Goal: Task Accomplishment & Management: Manage account settings

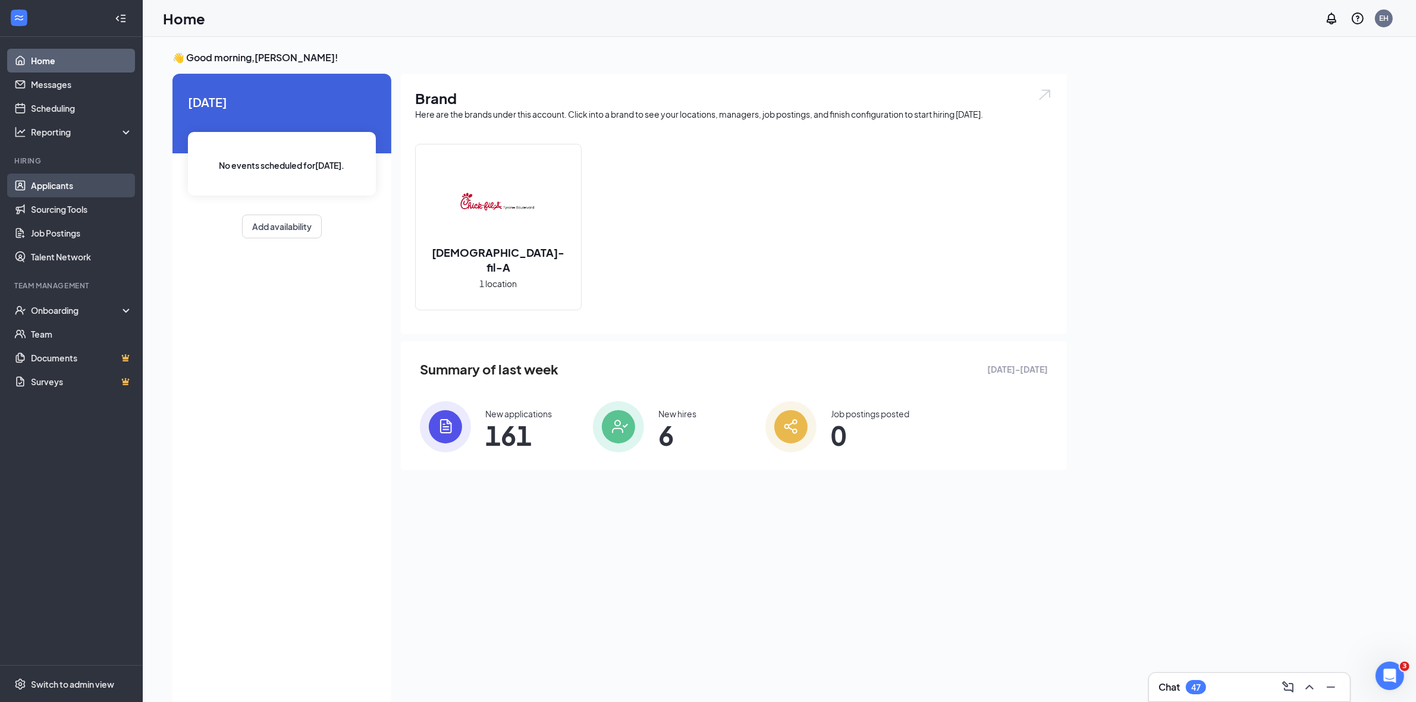
click at [58, 187] on link "Applicants" at bounding box center [82, 186] width 102 height 24
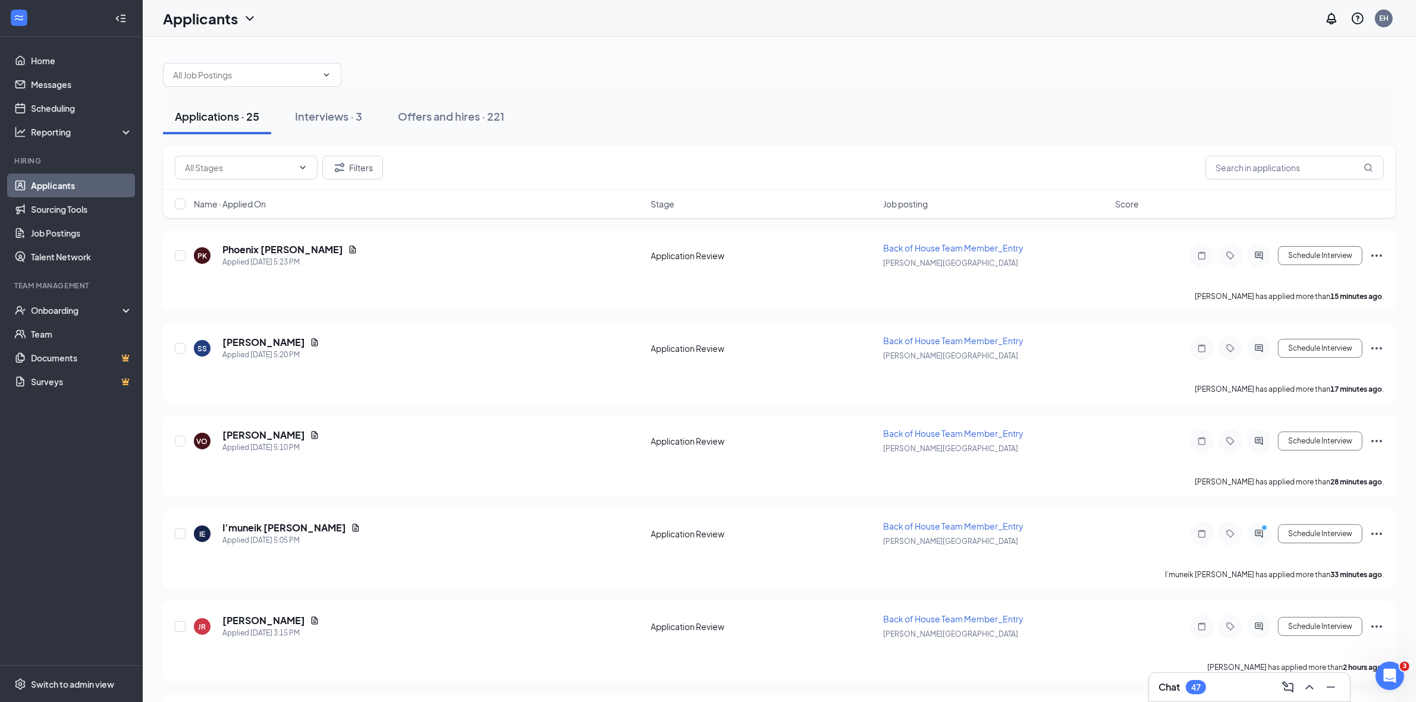
click at [907, 207] on span "Job posting" at bounding box center [905, 204] width 45 height 12
click at [316, 117] on div "Interviews · 3" at bounding box center [328, 116] width 67 height 15
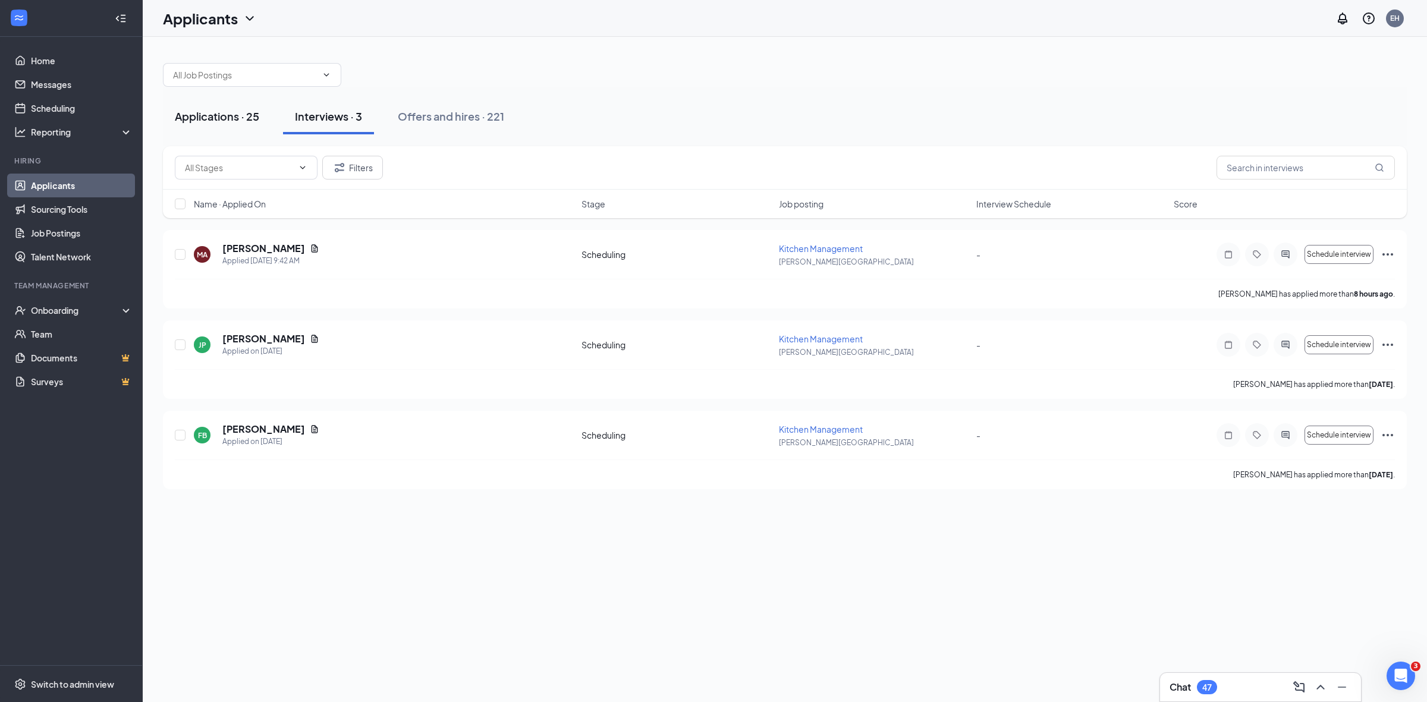
click at [211, 117] on div "Applications · 25" at bounding box center [217, 116] width 84 height 15
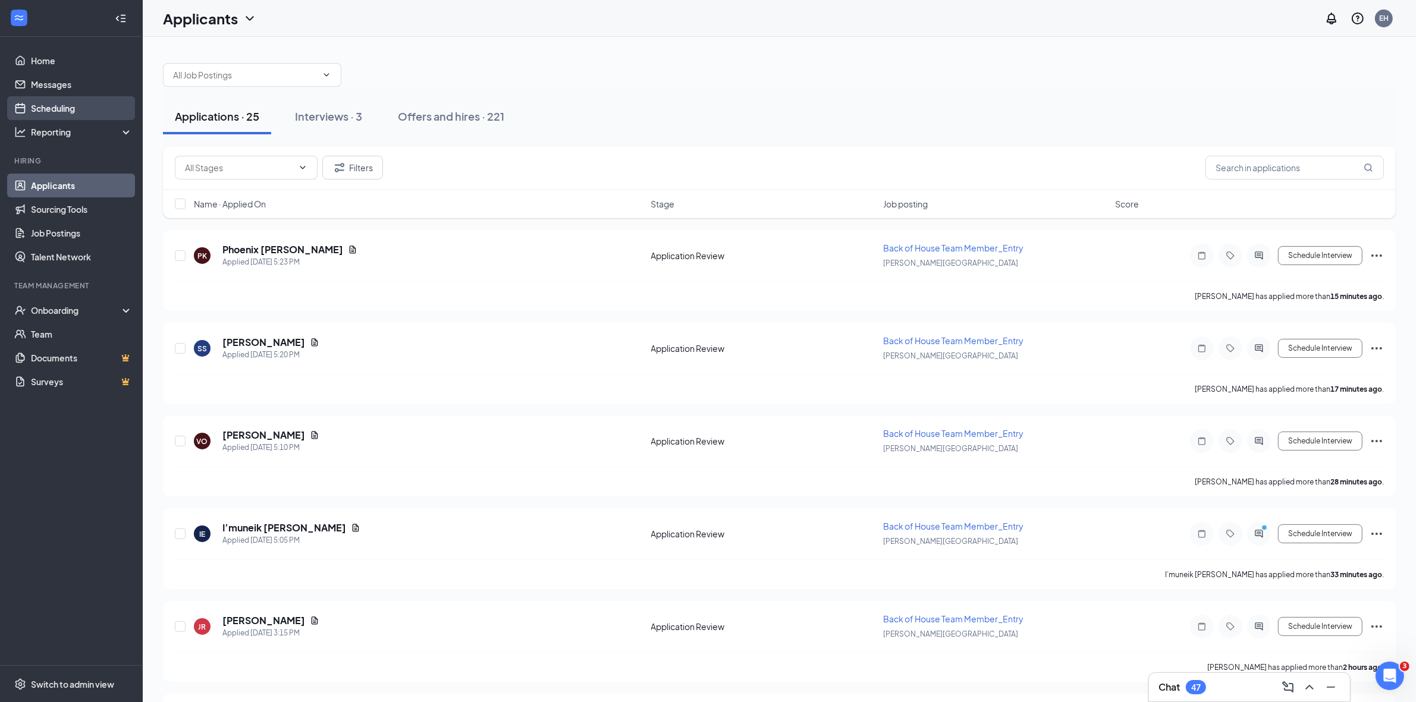
click at [60, 111] on link "Scheduling" at bounding box center [82, 108] width 102 height 24
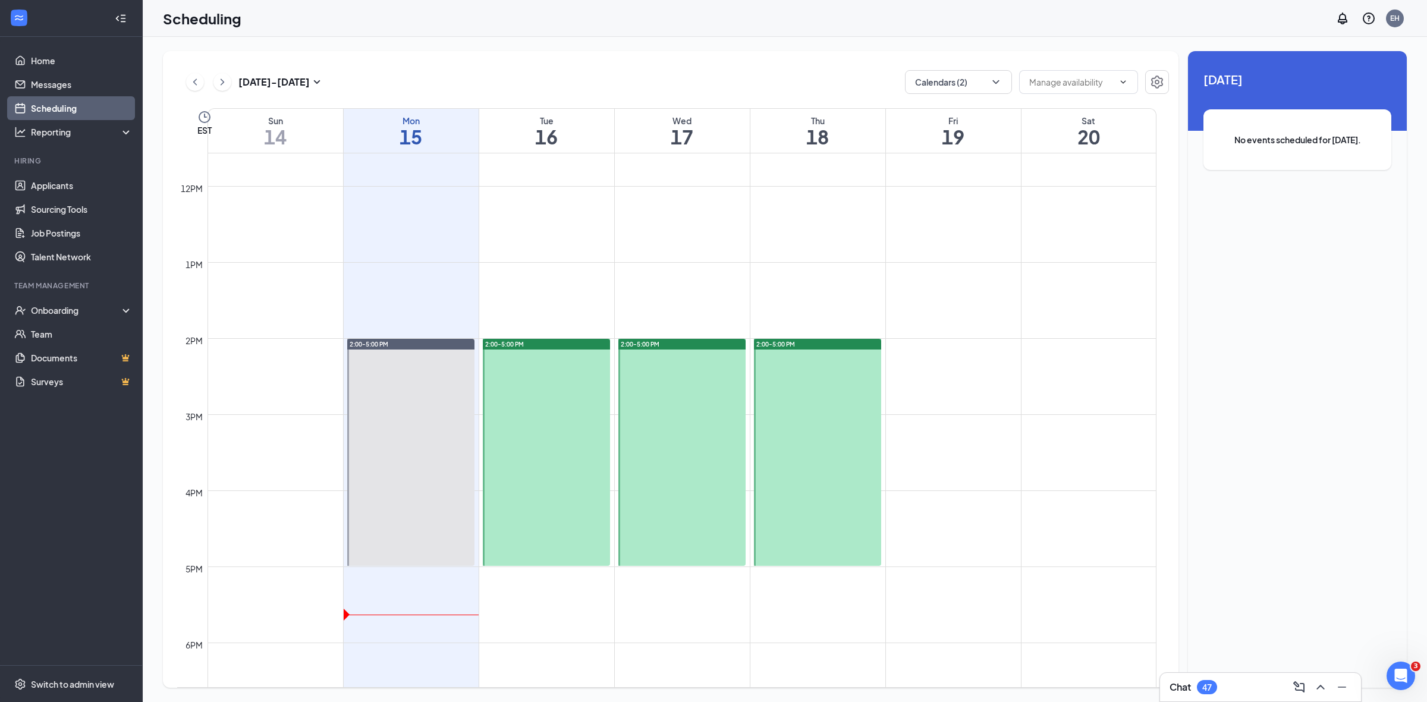
scroll to position [881, 0]
click at [62, 185] on link "Applicants" at bounding box center [82, 186] width 102 height 24
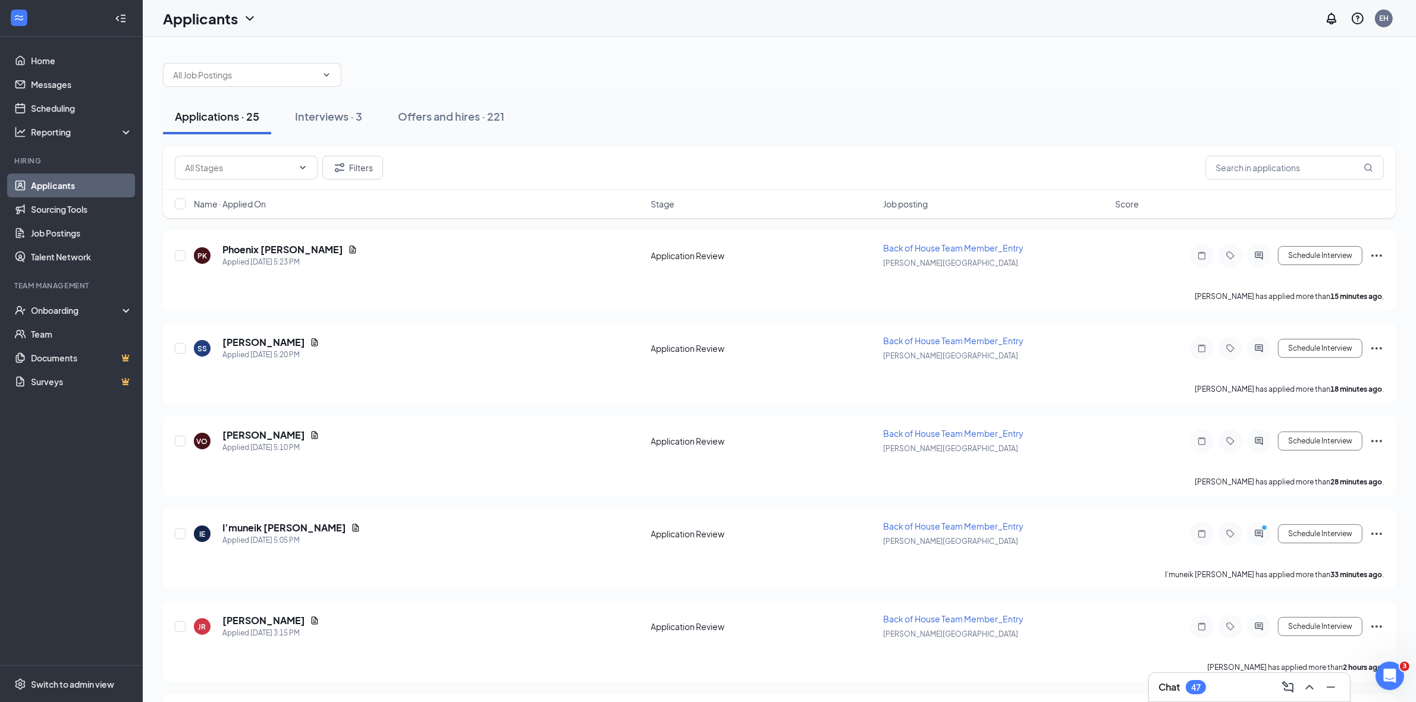
click at [915, 203] on span "Job posting" at bounding box center [905, 204] width 45 height 12
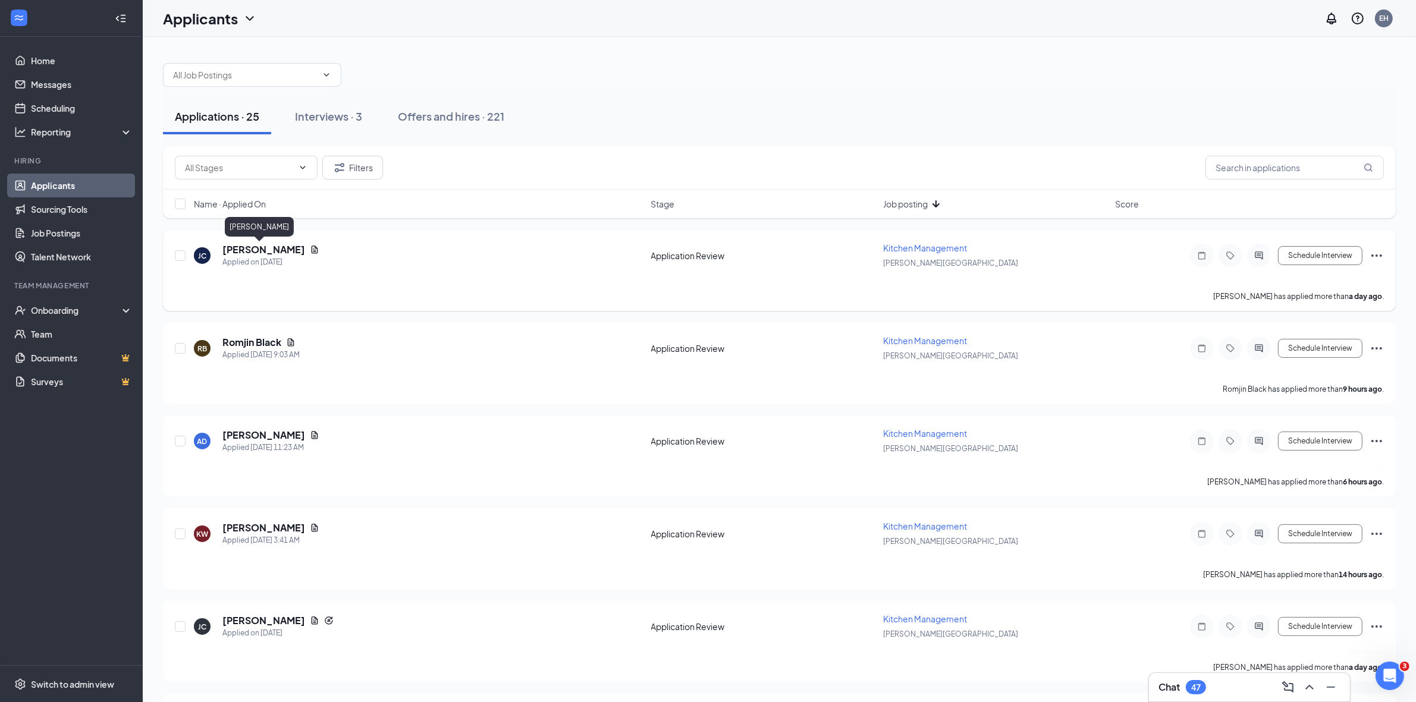
click at [263, 249] on h5 "[PERSON_NAME]" at bounding box center [263, 249] width 83 height 13
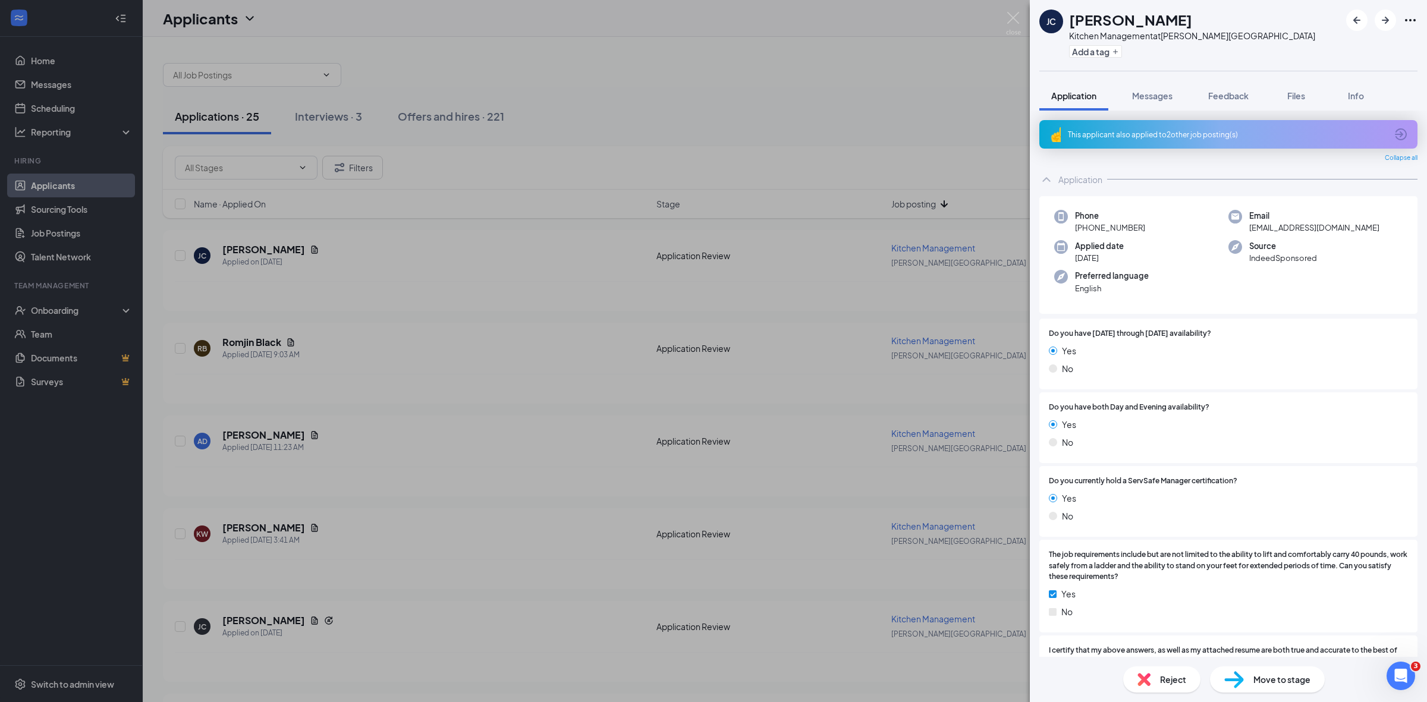
click at [1145, 131] on div "This applicant also applied to 2 other job posting(s)" at bounding box center [1227, 135] width 319 height 10
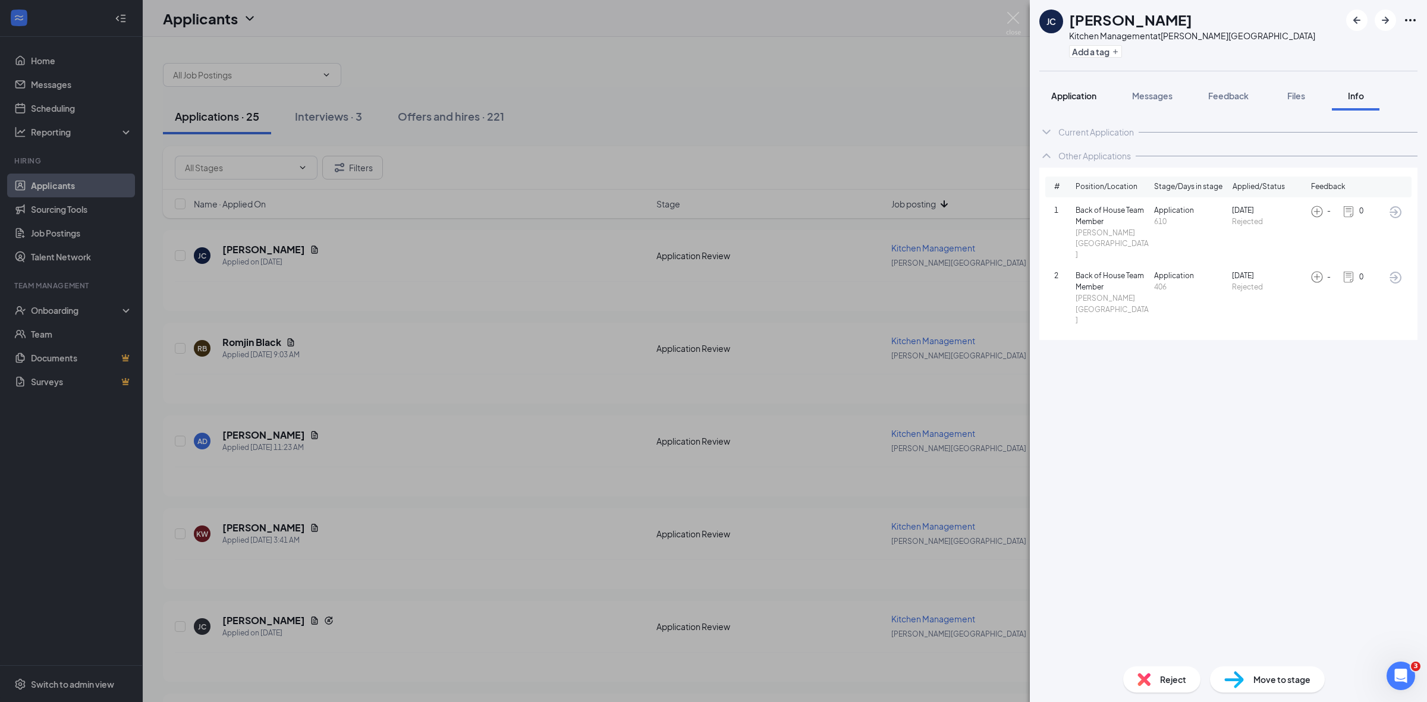
click at [1077, 94] on span "Application" at bounding box center [1073, 95] width 45 height 11
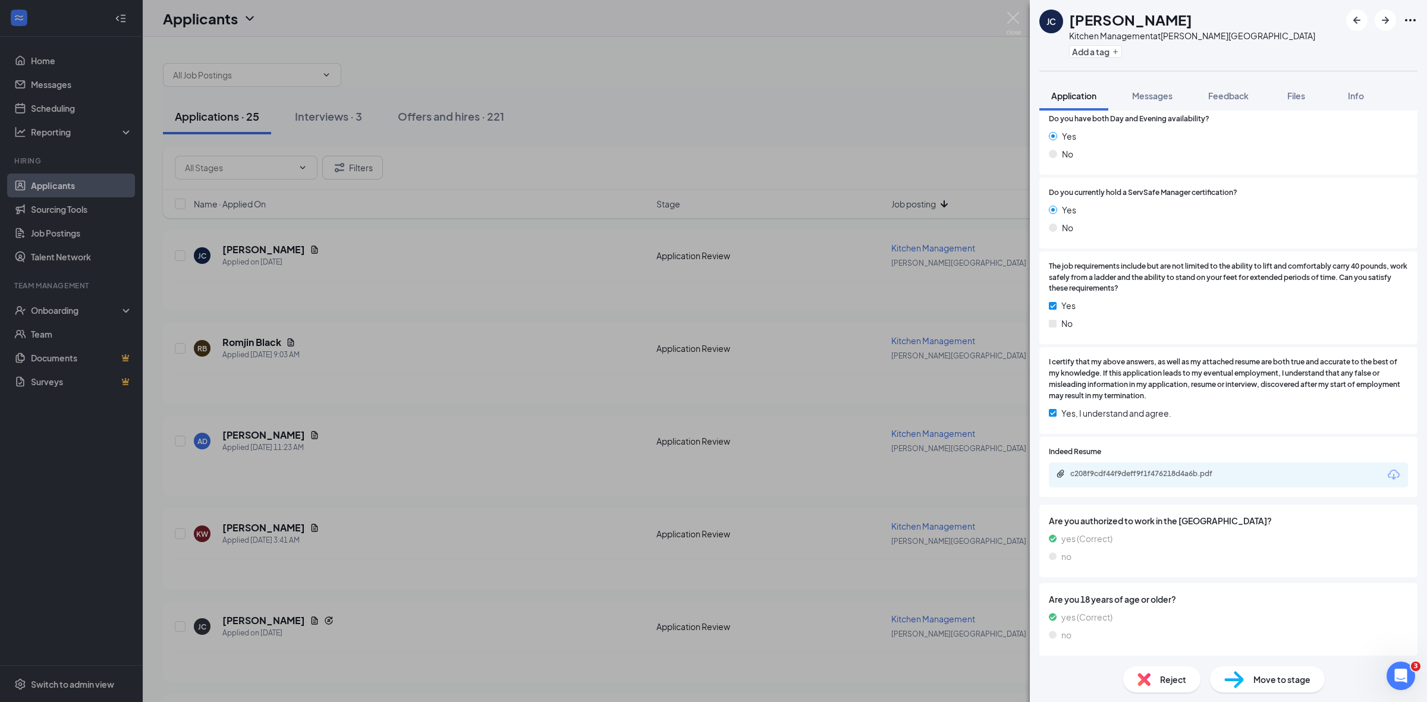
scroll to position [289, 0]
click at [1088, 474] on div "c208f9cdf44f9deff9f1f476218d4a6b.pdf" at bounding box center [1154, 474] width 167 height 10
click at [1170, 685] on span "Reject" at bounding box center [1173, 679] width 26 height 13
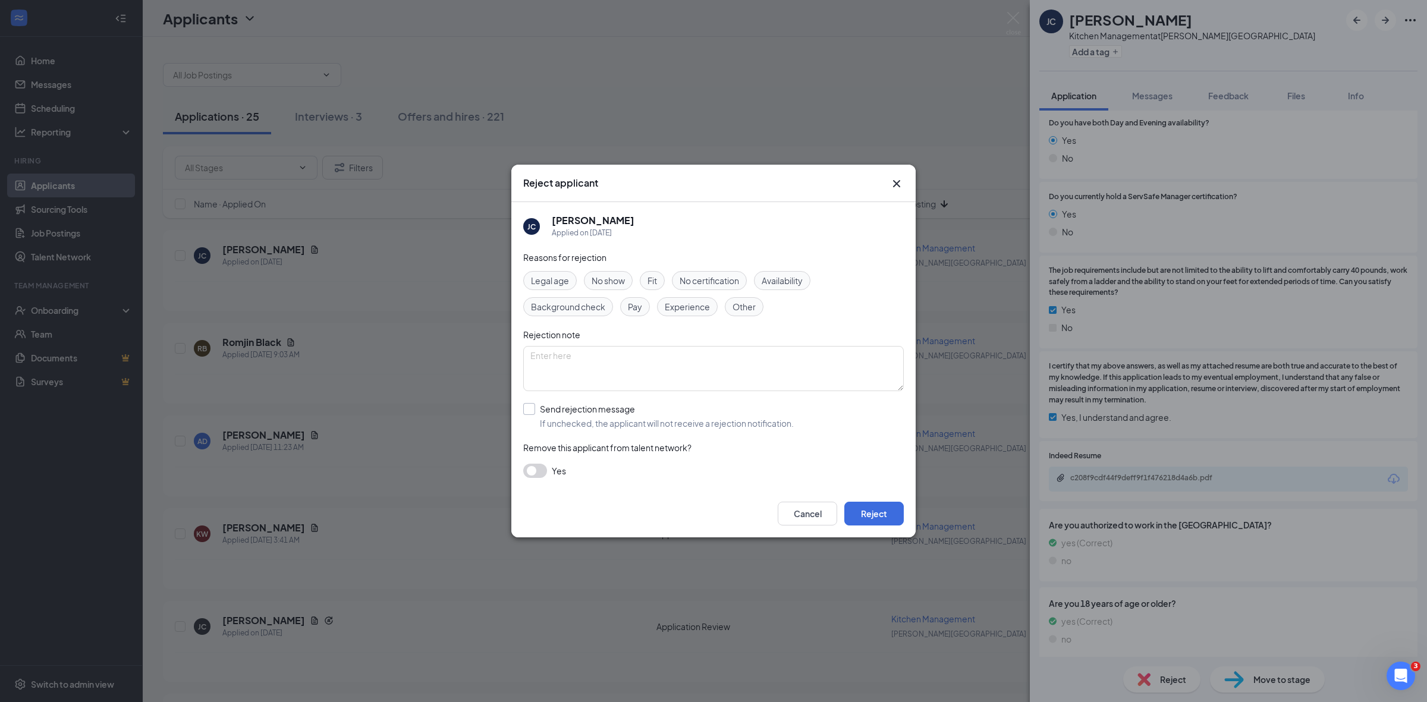
click at [530, 406] on input "Send rejection message If unchecked, the applicant will not receive a rejection…" at bounding box center [658, 416] width 271 height 26
checkbox input "true"
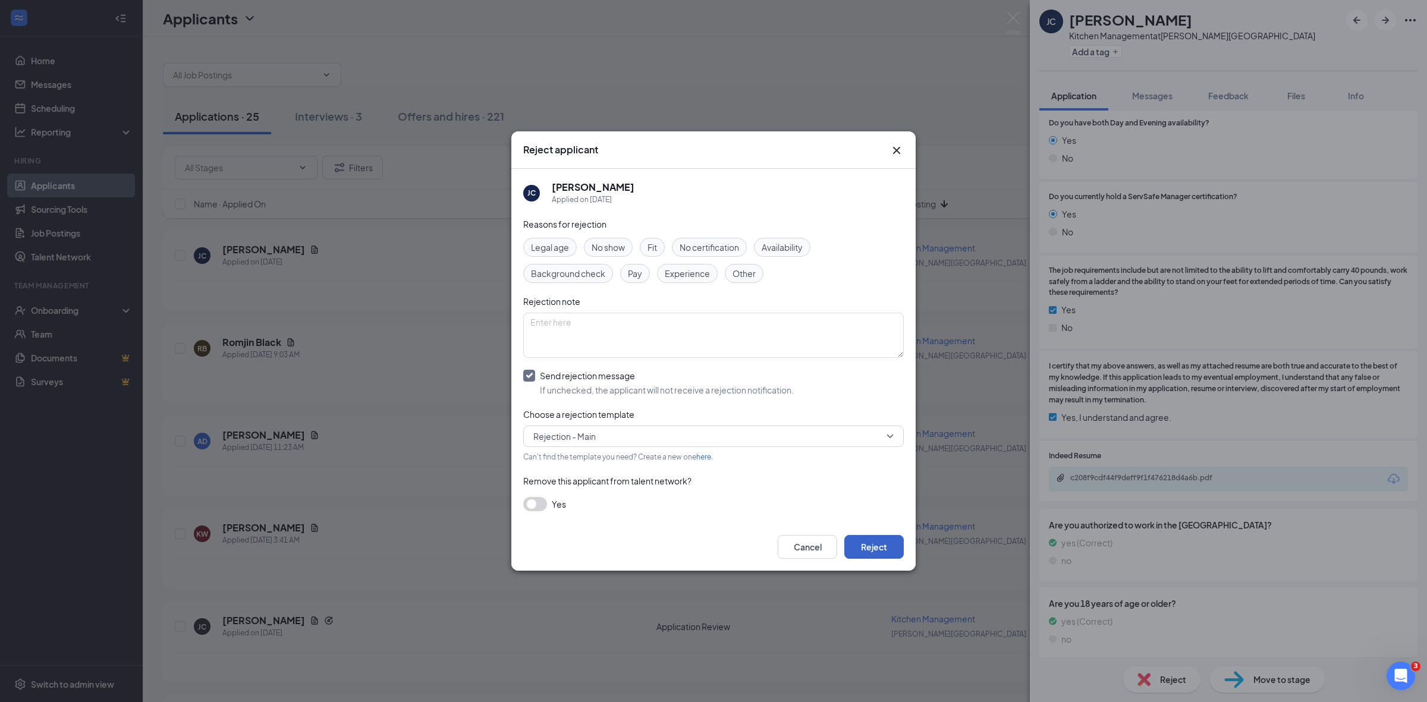
click at [869, 545] on button "Reject" at bounding box center [874, 547] width 59 height 24
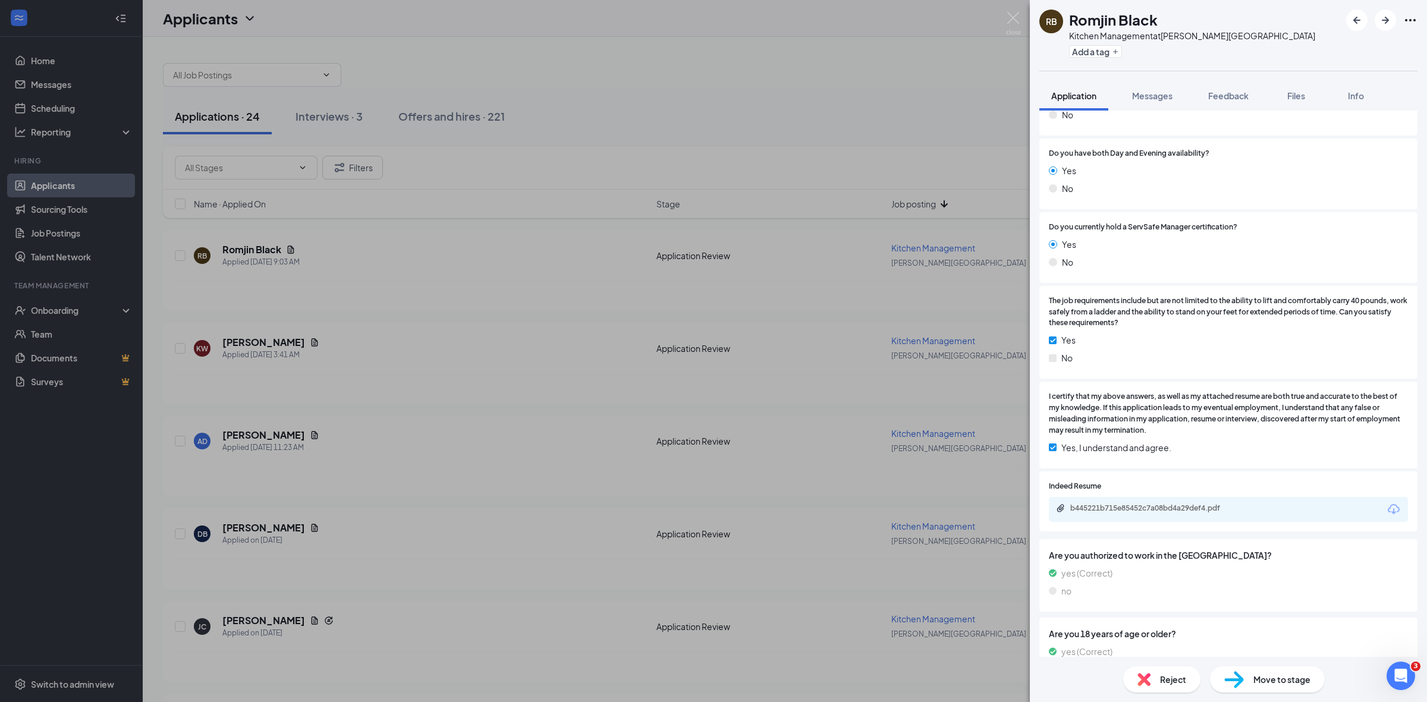
scroll to position [223, 0]
click at [1110, 506] on div "b445221b715e85452c7a08bd4a29def4.pdf" at bounding box center [1154, 506] width 167 height 10
click at [1169, 685] on span "Reject" at bounding box center [1173, 679] width 26 height 13
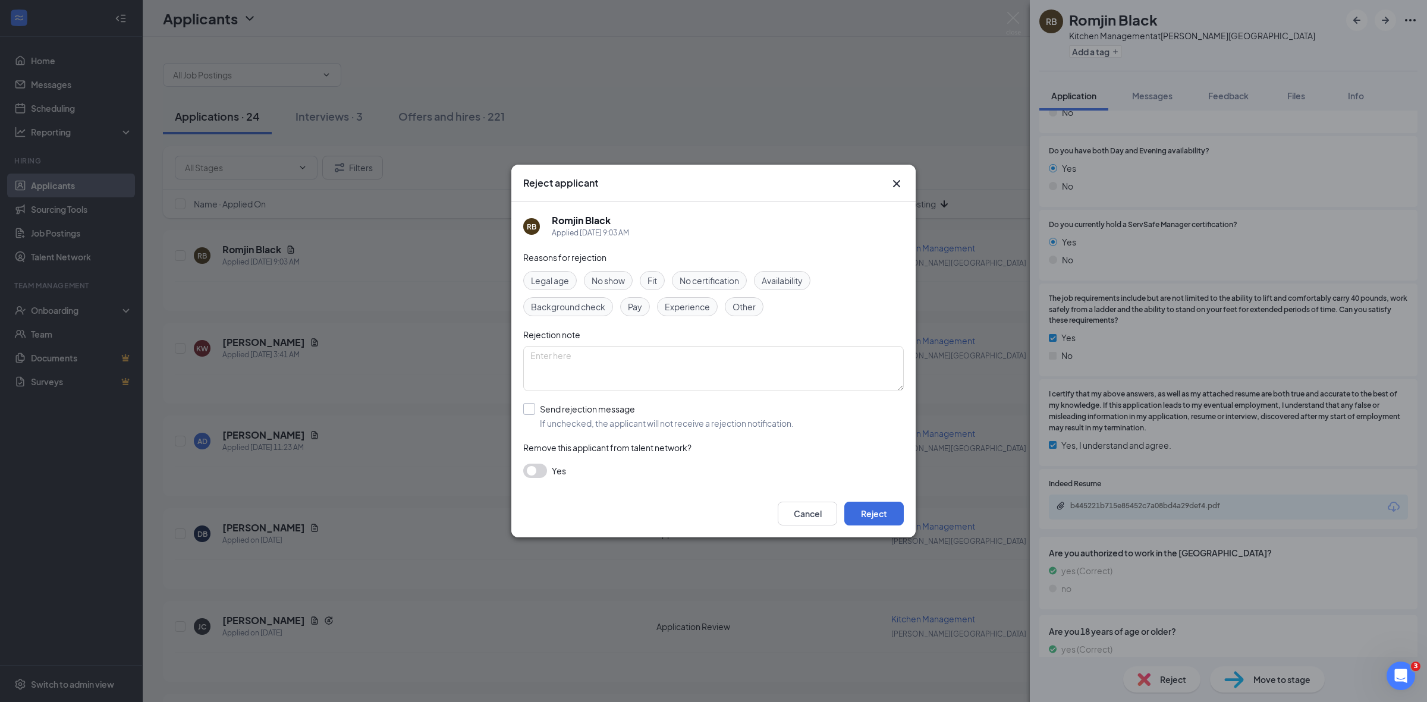
click at [525, 413] on input "Send rejection message If unchecked, the applicant will not receive a rejection…" at bounding box center [658, 416] width 271 height 26
checkbox input "true"
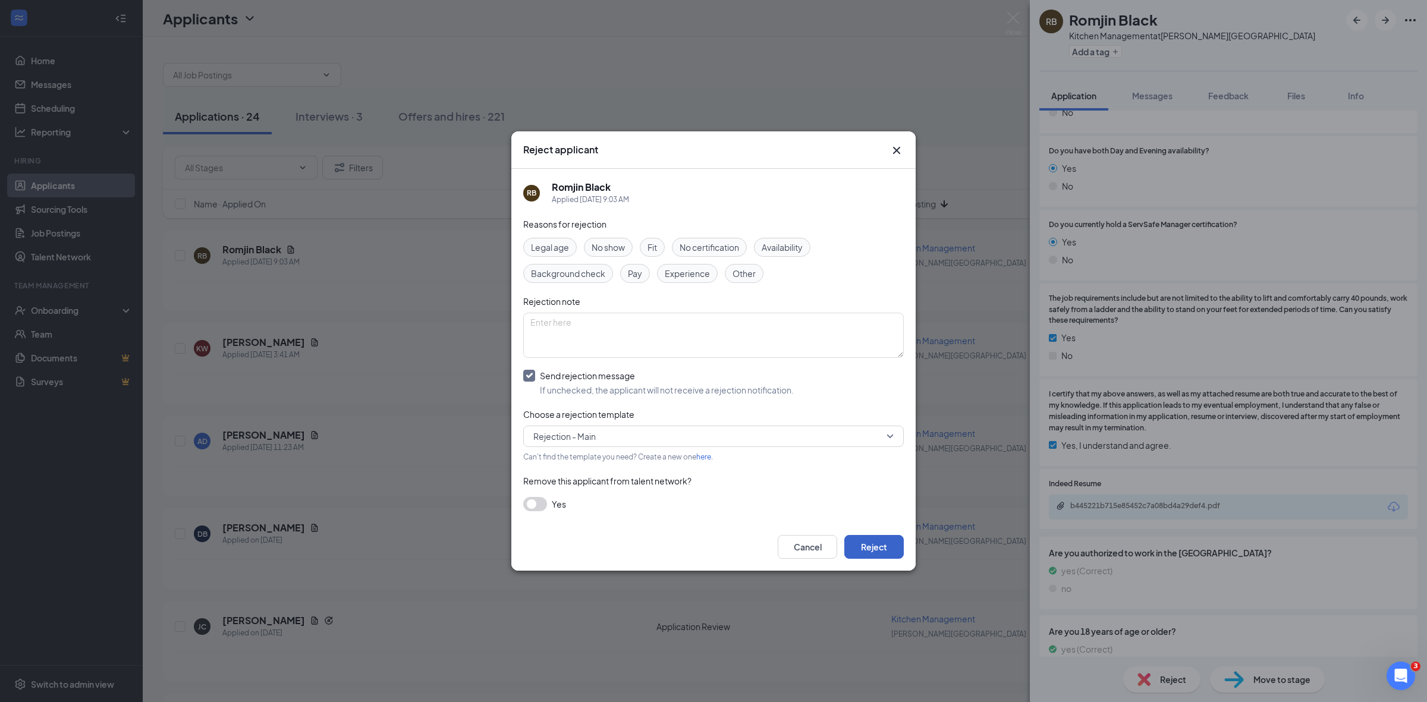
click at [870, 548] on button "Reject" at bounding box center [874, 547] width 59 height 24
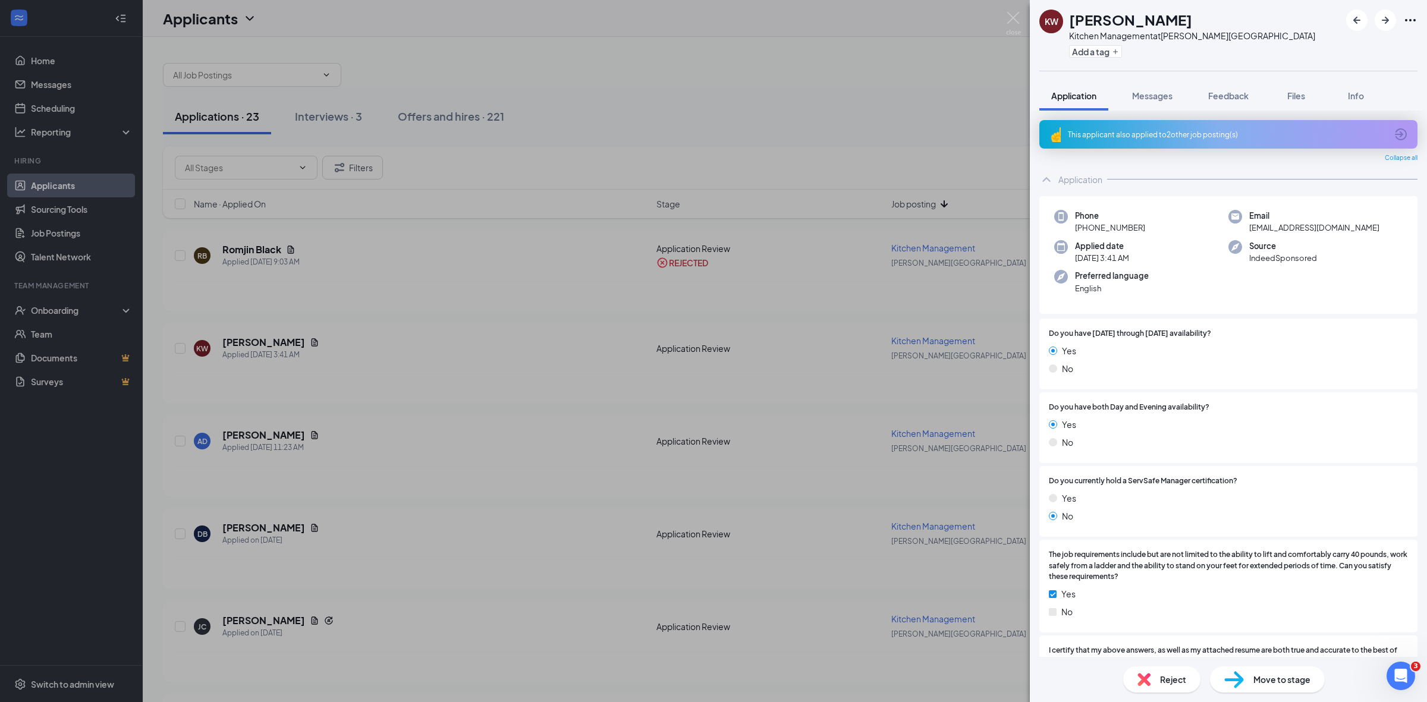
click at [1169, 678] on span "Reject" at bounding box center [1173, 679] width 26 height 13
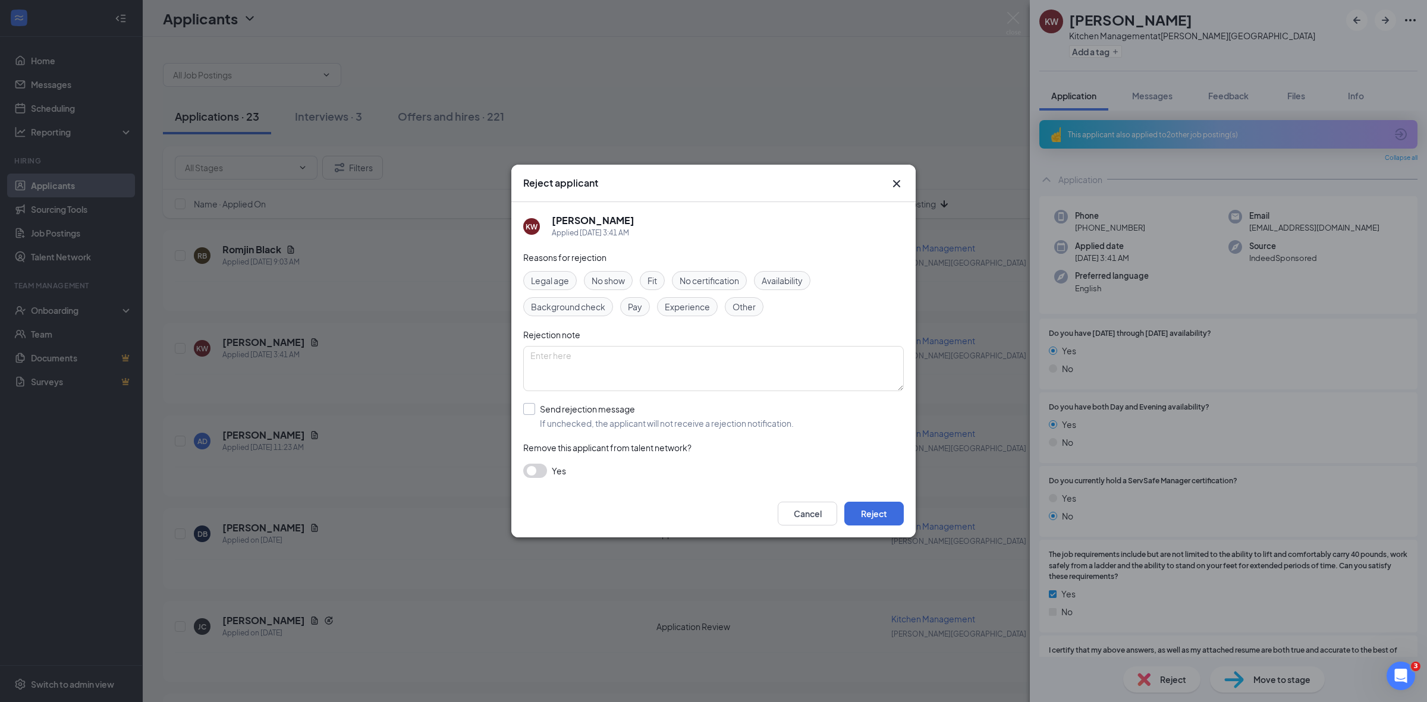
click at [526, 406] on input "Send rejection message If unchecked, the applicant will not receive a rejection…" at bounding box center [658, 416] width 271 height 26
checkbox input "true"
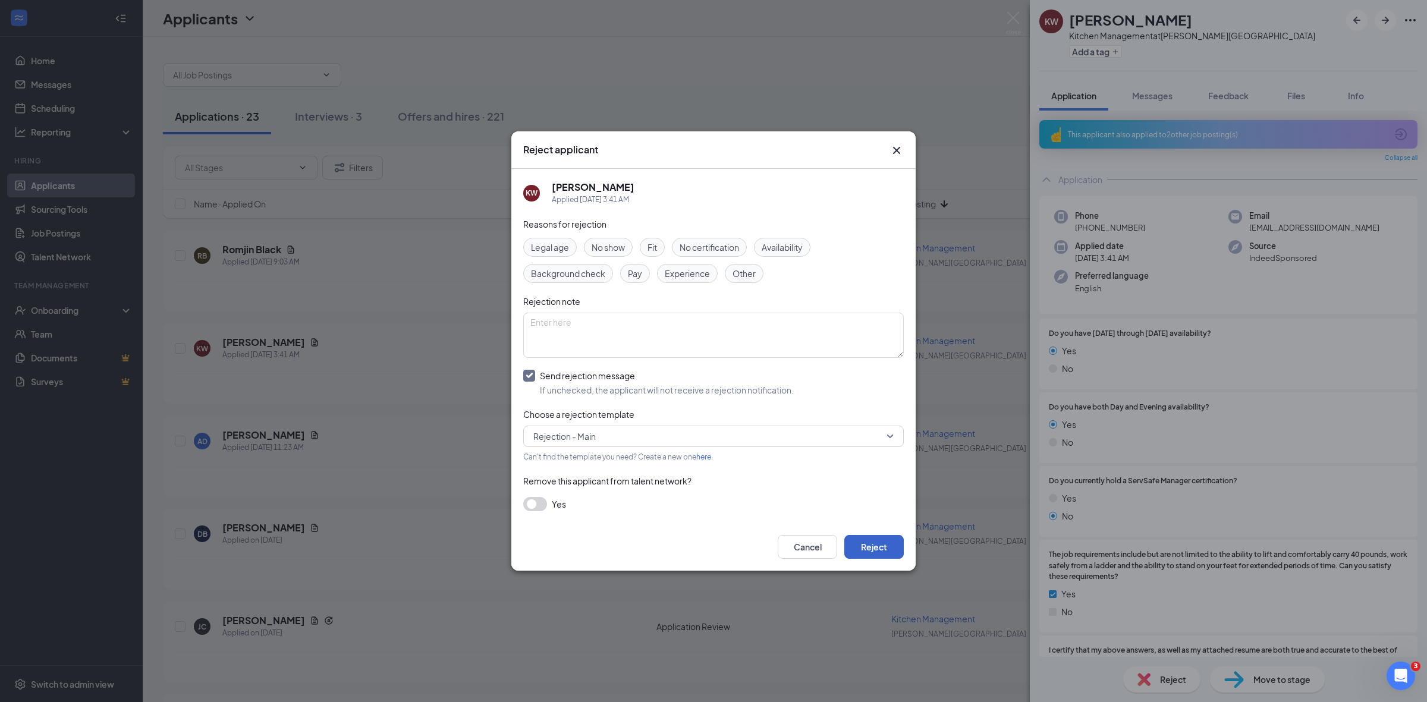
click at [872, 546] on button "Reject" at bounding box center [874, 547] width 59 height 24
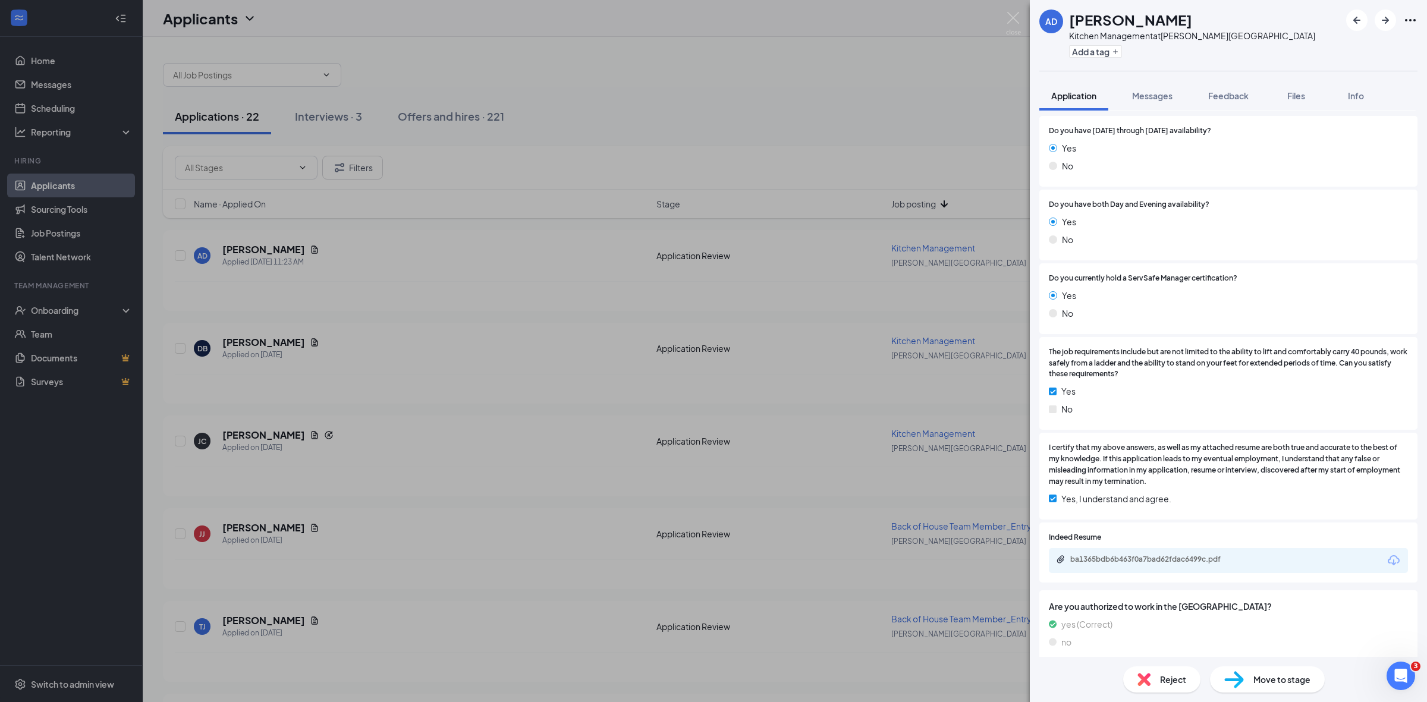
scroll to position [223, 0]
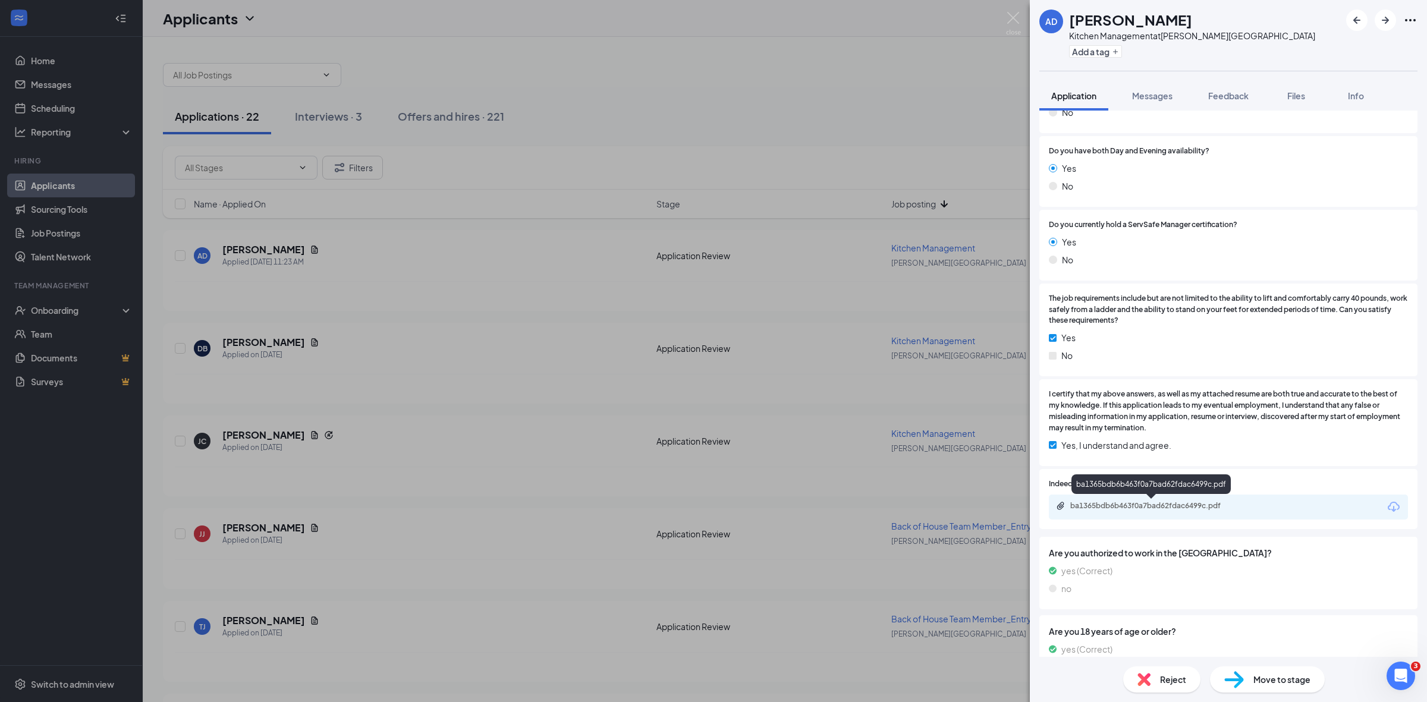
click at [1116, 501] on div "ba1365bdb6b463f0a7bad62fdac6499c.pdf" at bounding box center [1154, 506] width 167 height 10
click at [1163, 680] on span "Reject" at bounding box center [1173, 679] width 26 height 13
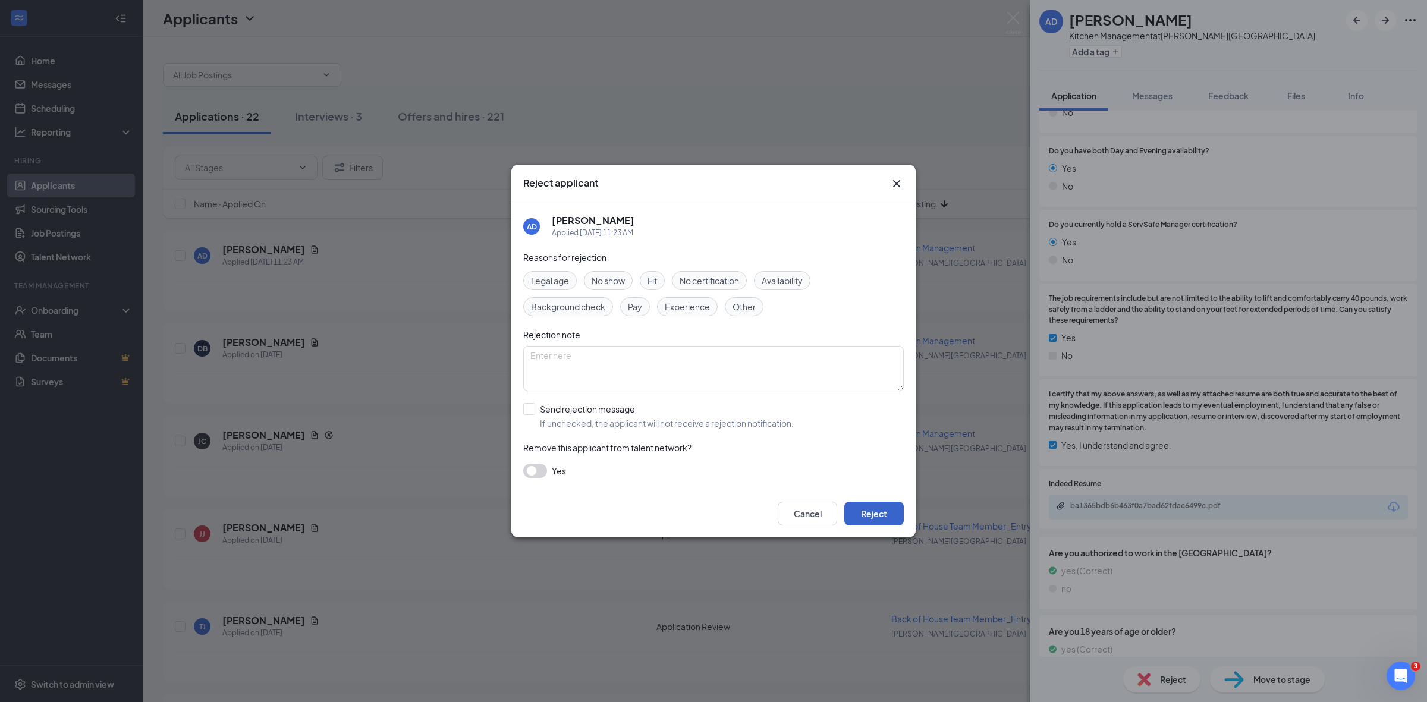
click at [867, 516] on button "Reject" at bounding box center [874, 514] width 59 height 24
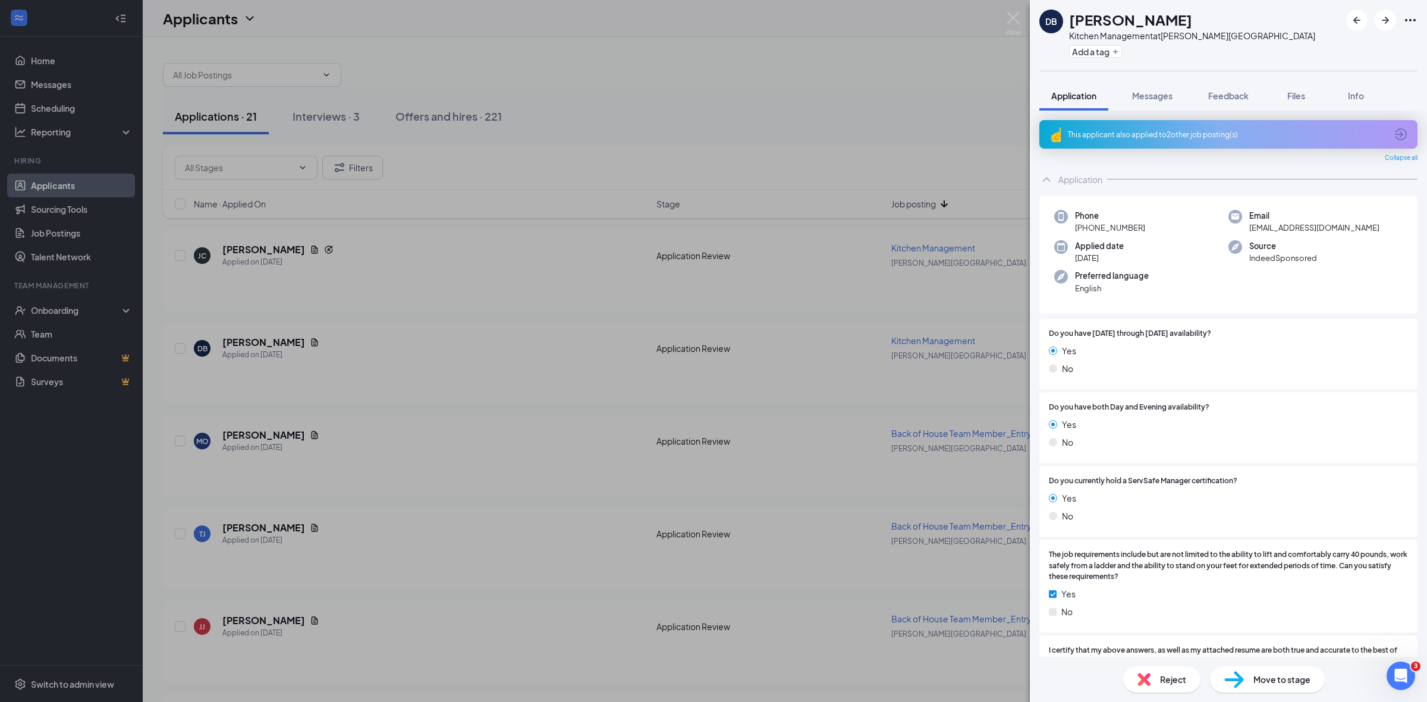
click at [1176, 679] on span "Reject" at bounding box center [1173, 679] width 26 height 13
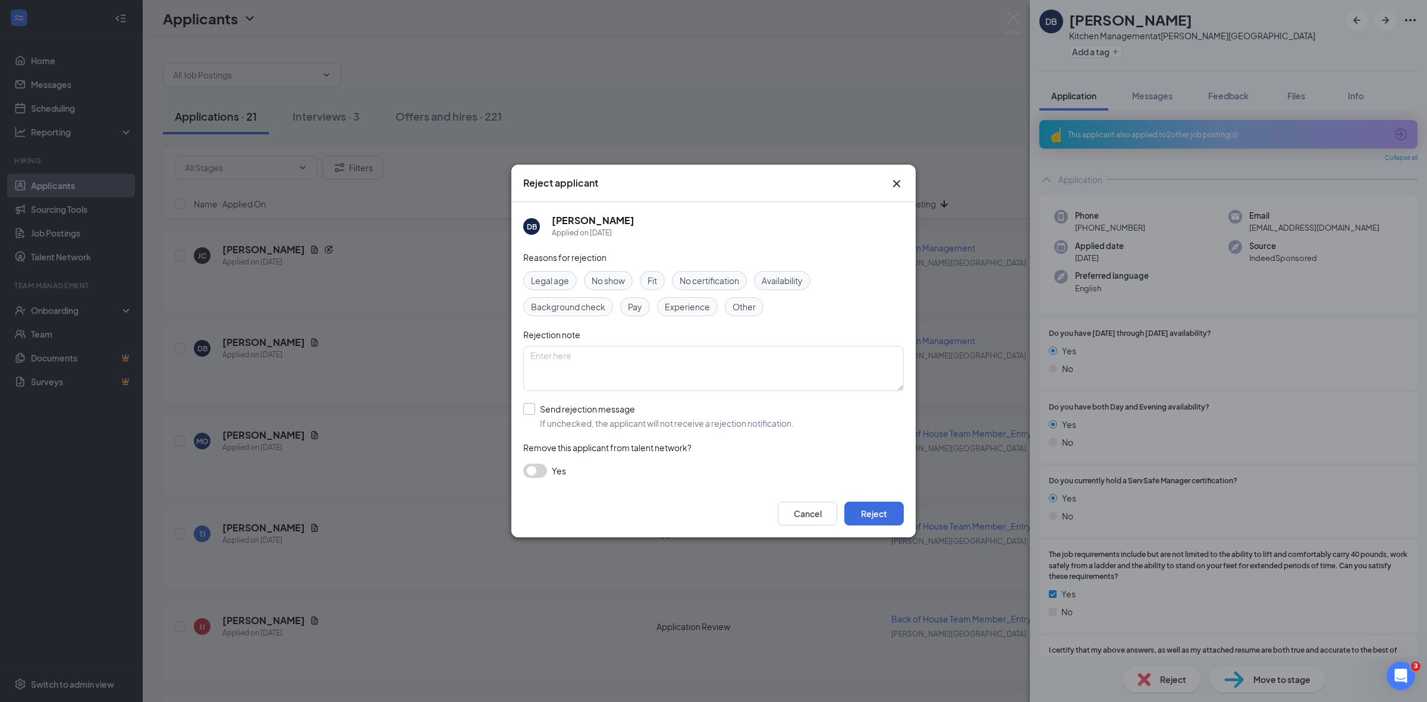
click at [526, 407] on input "Send rejection message If unchecked, the applicant will not receive a rejection…" at bounding box center [658, 416] width 271 height 26
checkbox input "true"
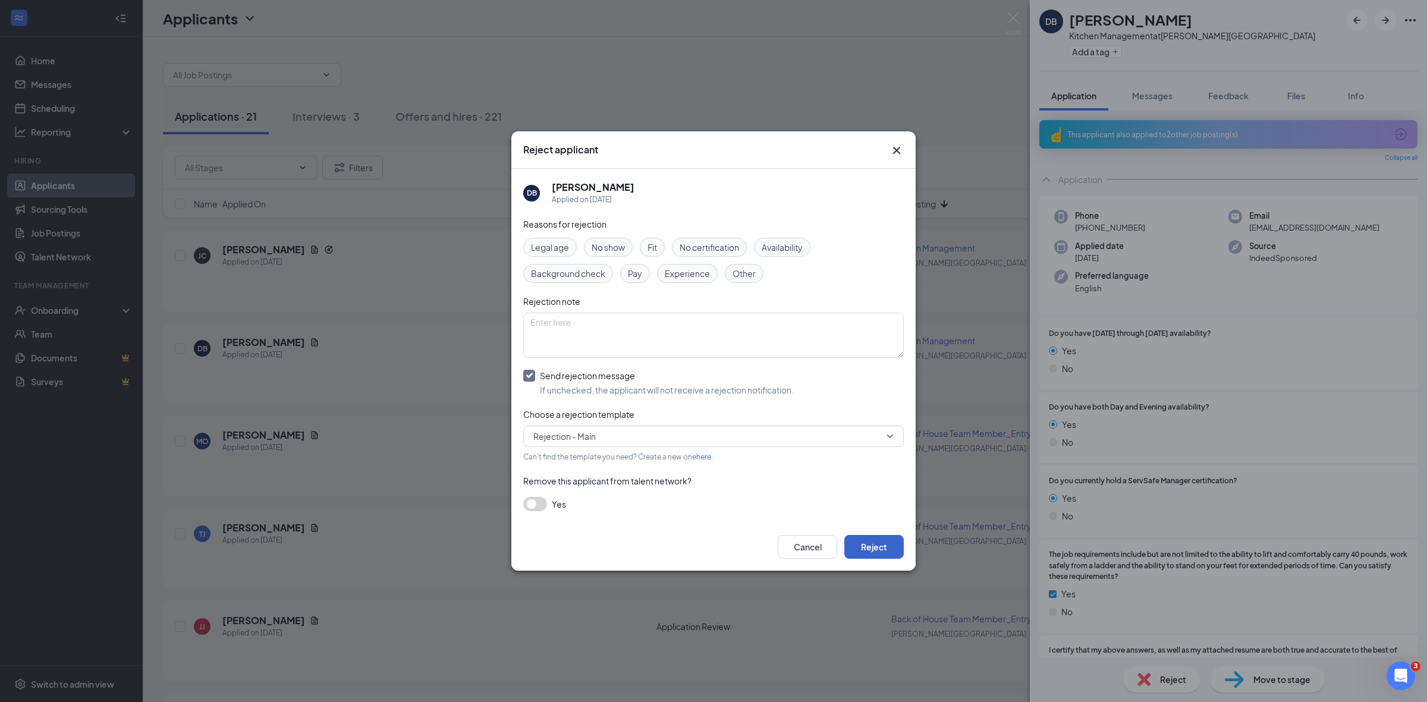
click at [872, 546] on button "Reject" at bounding box center [874, 547] width 59 height 24
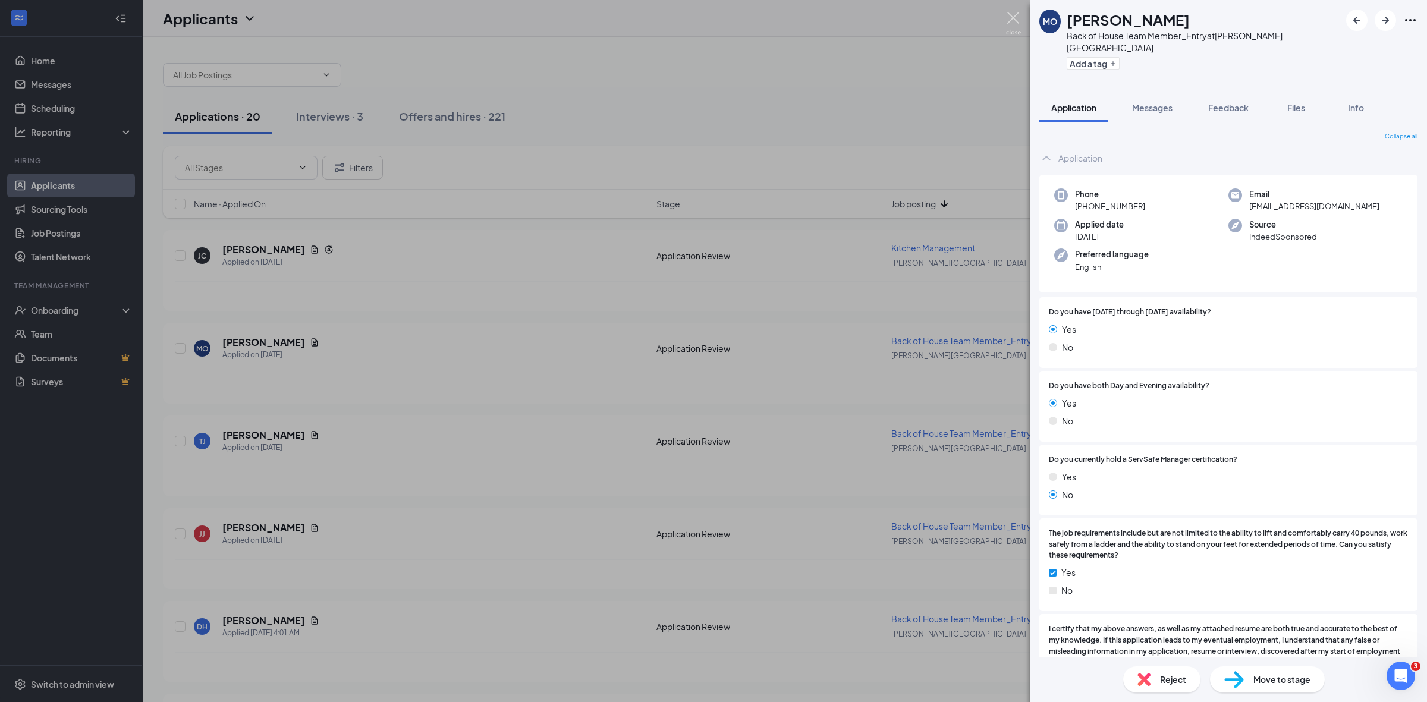
click at [1012, 17] on img at bounding box center [1013, 23] width 15 height 23
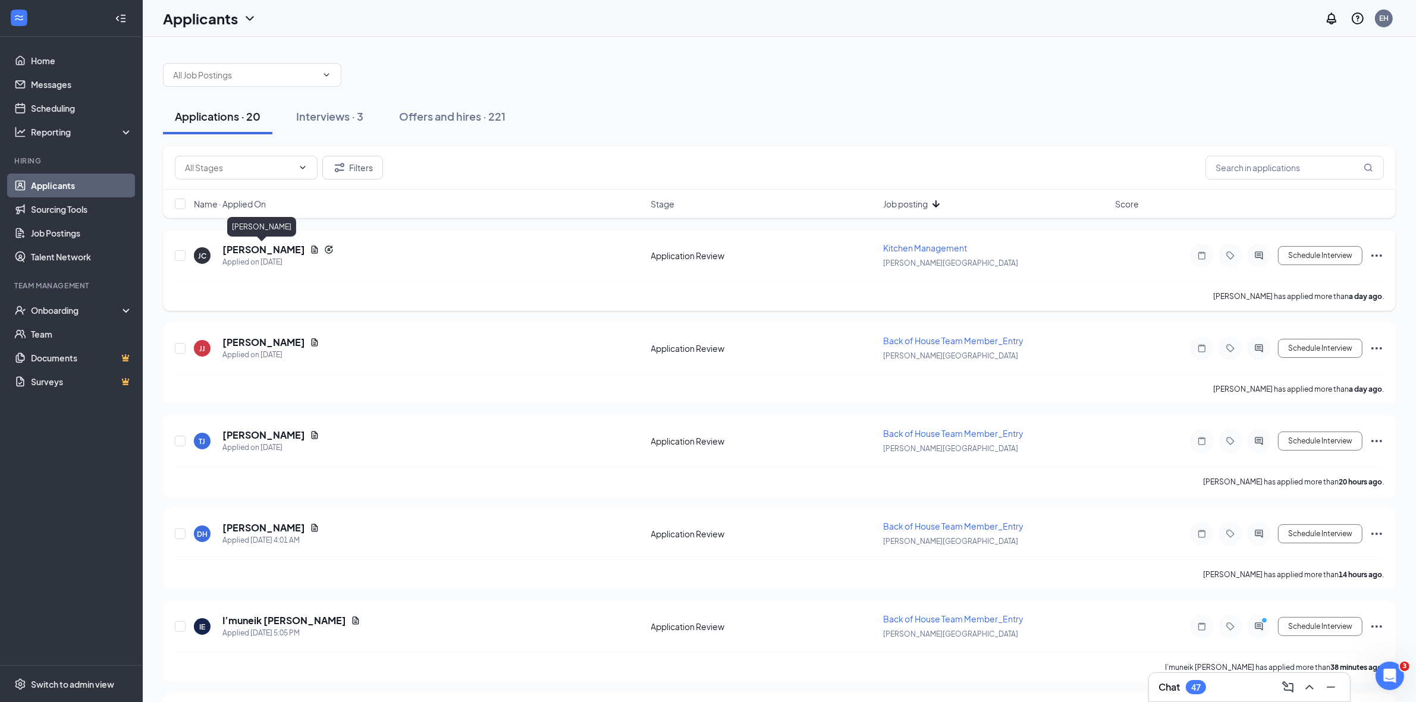
click at [277, 246] on h5 "[PERSON_NAME]" at bounding box center [263, 249] width 83 height 13
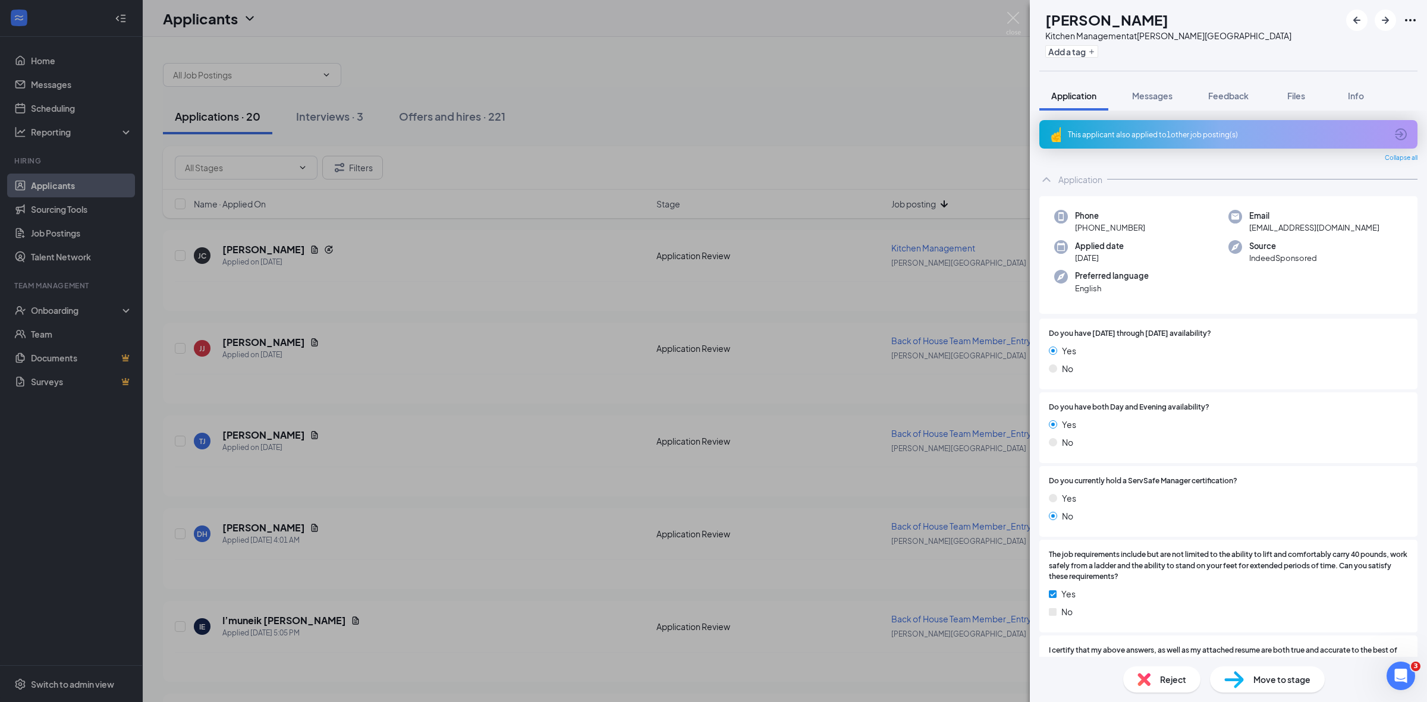
click at [1170, 131] on div "This applicant also applied to 1 other job posting(s)" at bounding box center [1227, 135] width 319 height 10
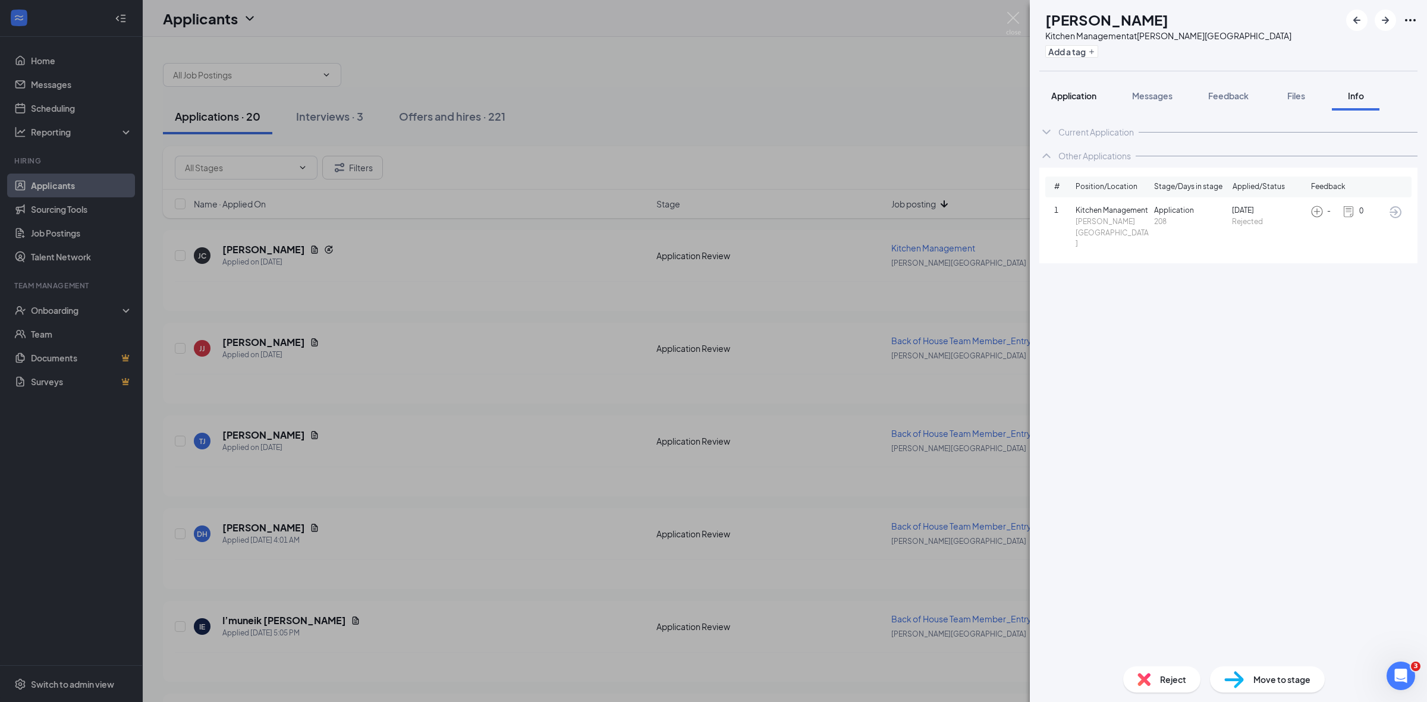
click at [1079, 96] on span "Application" at bounding box center [1073, 95] width 45 height 11
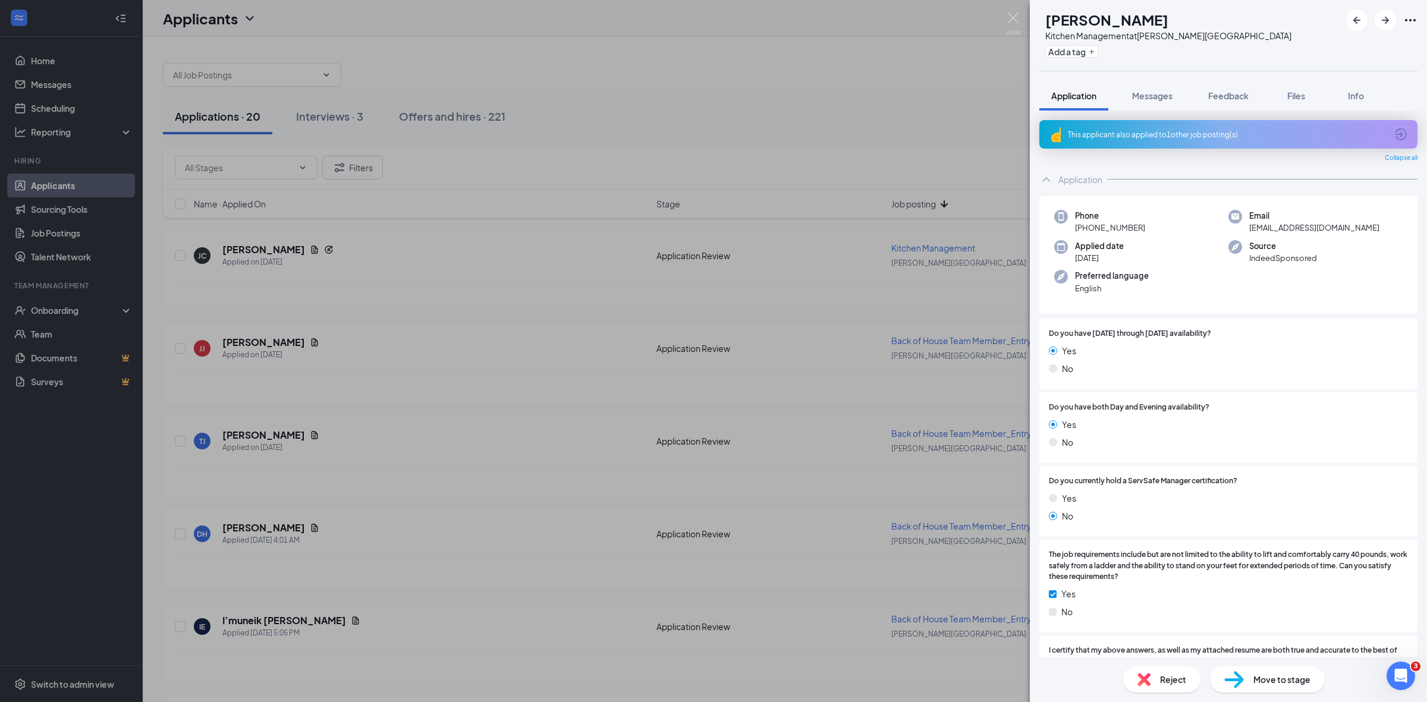
click at [1146, 131] on div "This applicant also applied to 1 other job posting(s)" at bounding box center [1227, 135] width 319 height 10
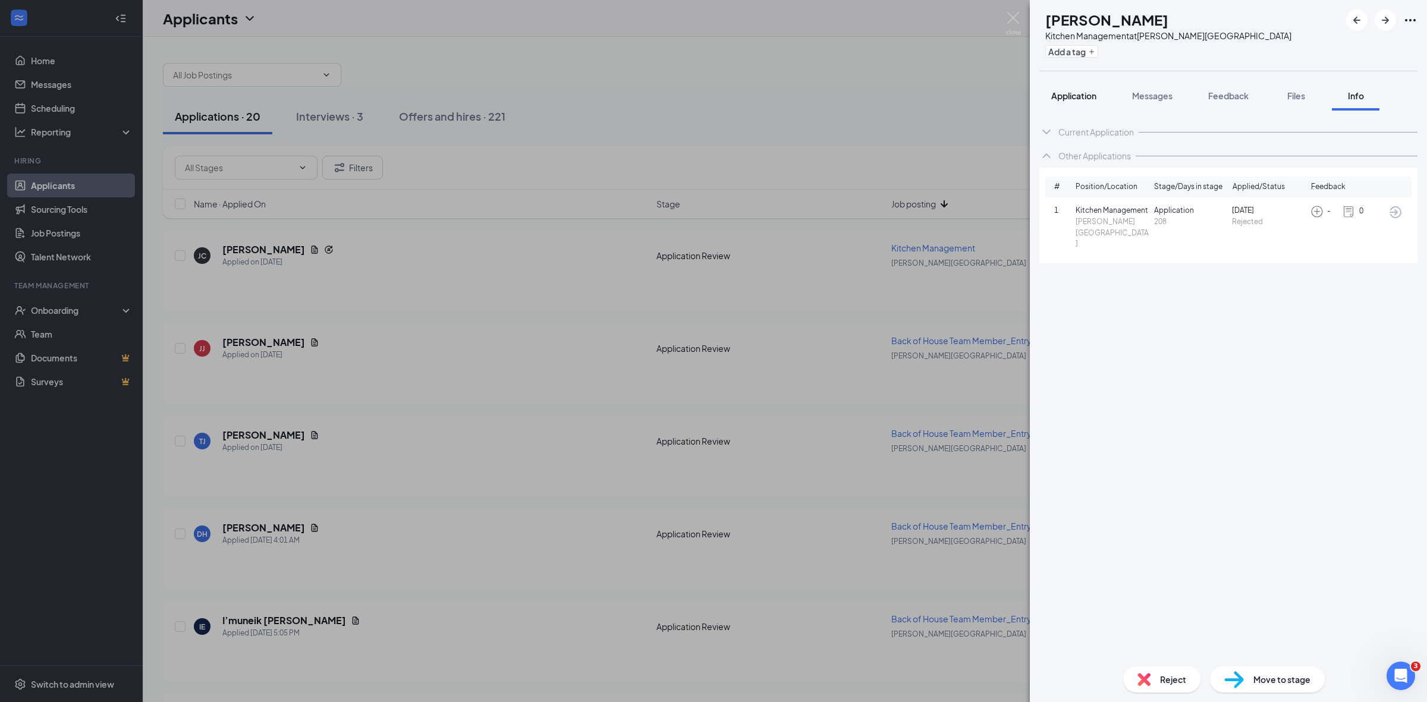
click at [1072, 96] on span "Application" at bounding box center [1073, 95] width 45 height 11
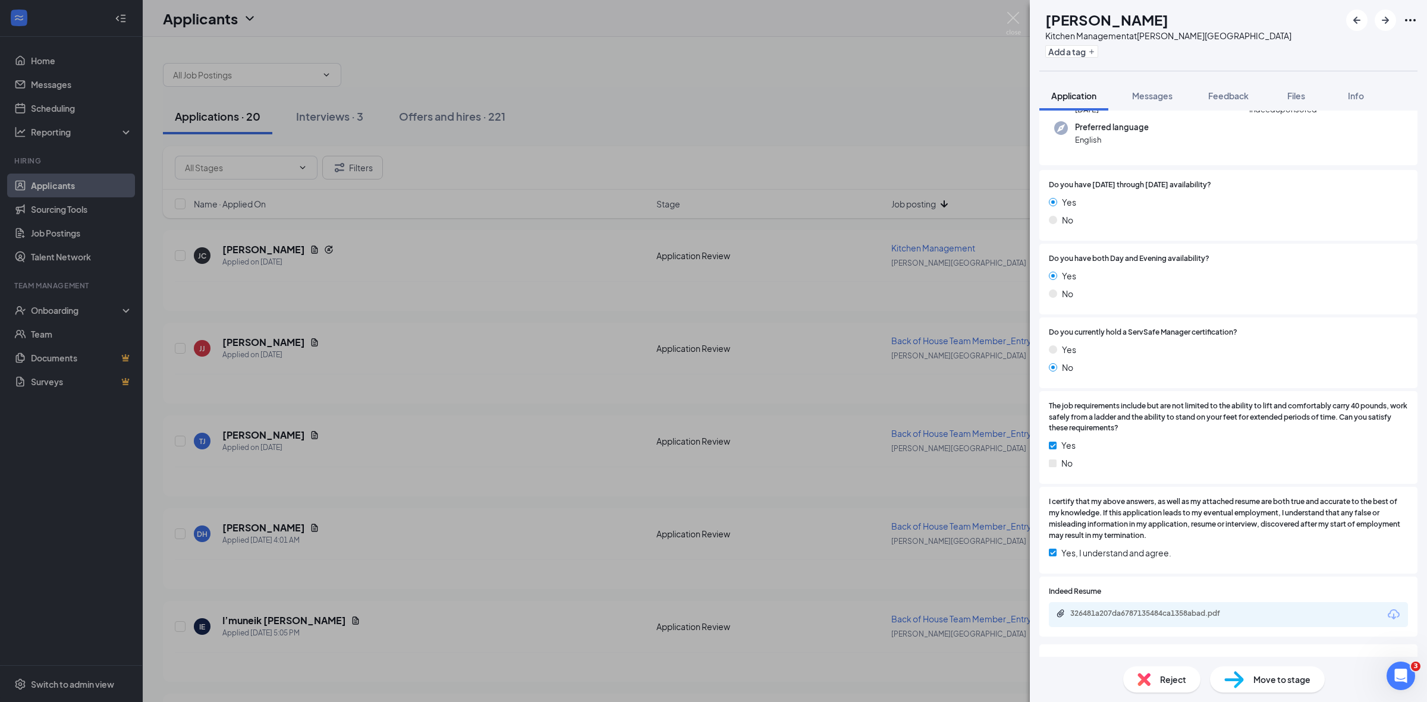
scroll to position [289, 0]
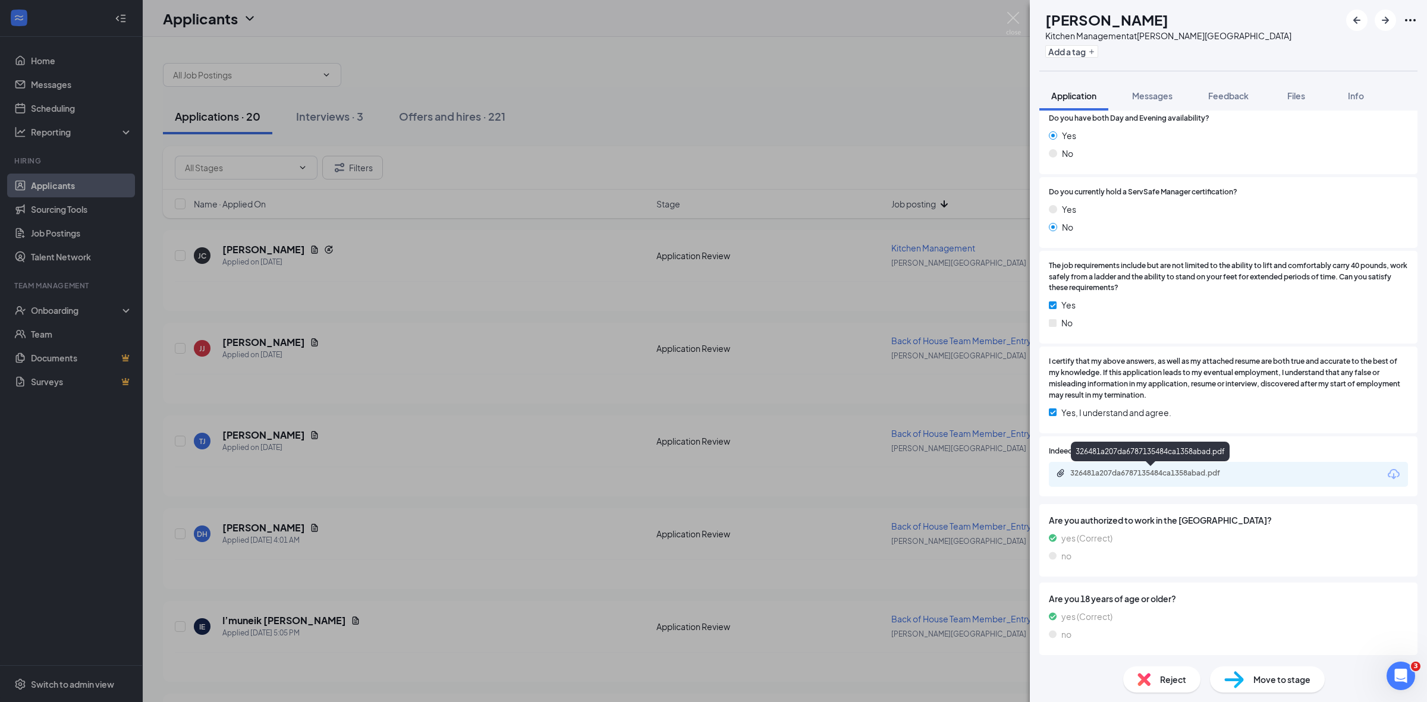
click at [1127, 476] on div "326481a207da6787135484ca1358abad.pdf" at bounding box center [1154, 474] width 167 height 10
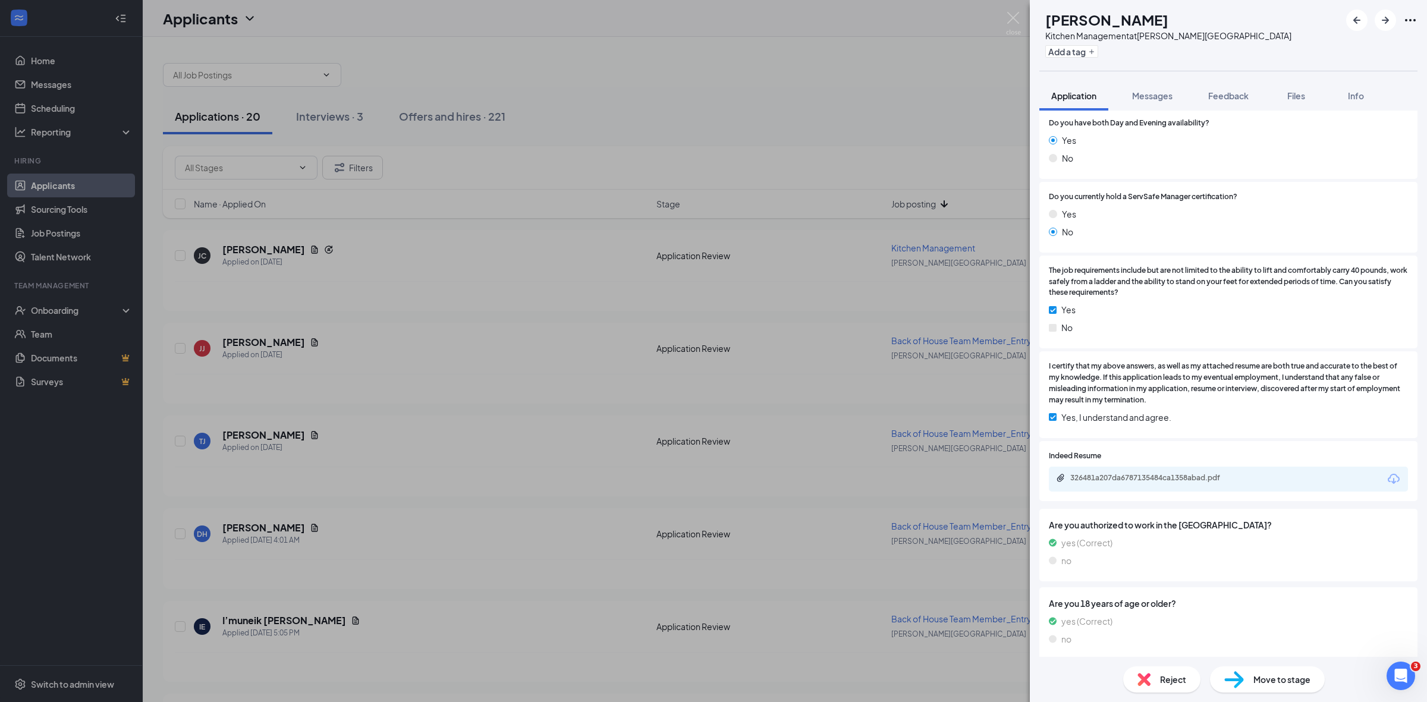
click at [1170, 679] on span "Reject" at bounding box center [1173, 679] width 26 height 13
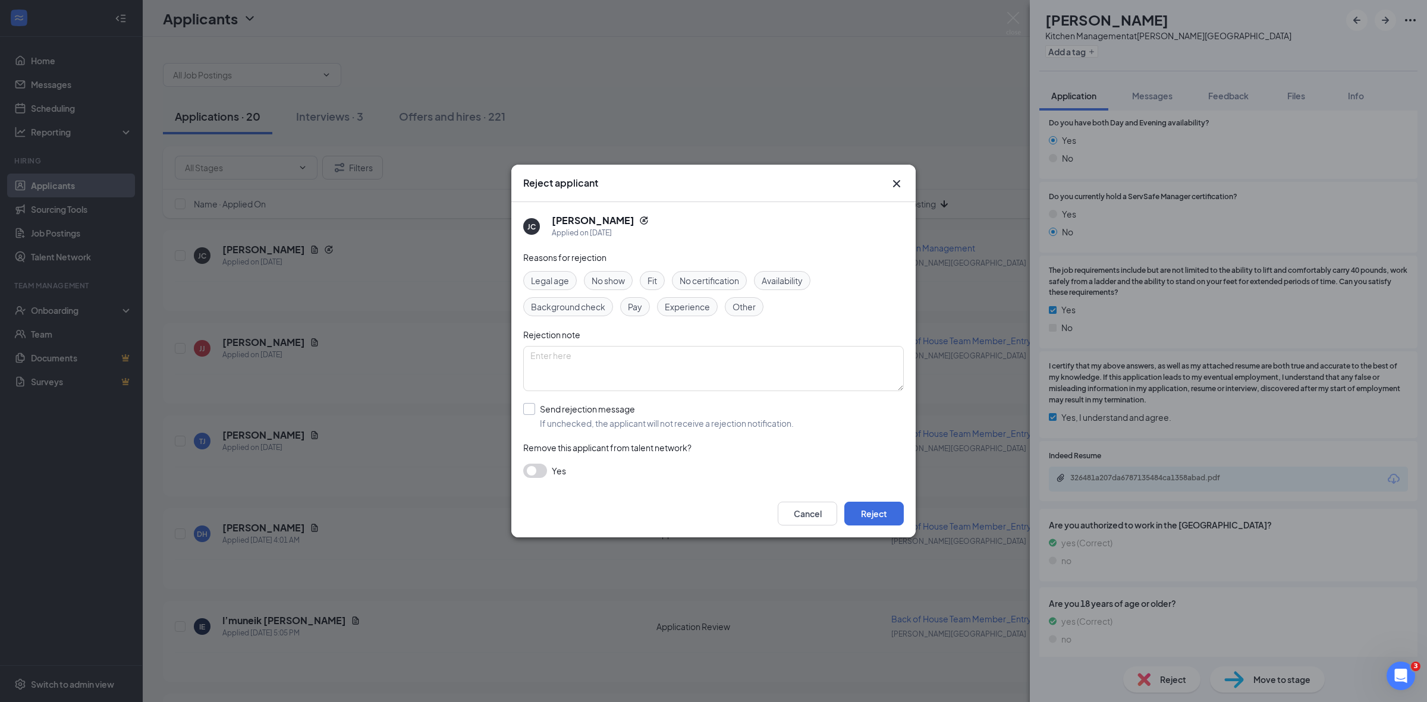
click at [528, 410] on input "Send rejection message If unchecked, the applicant will not receive a rejection…" at bounding box center [658, 416] width 271 height 26
checkbox input "true"
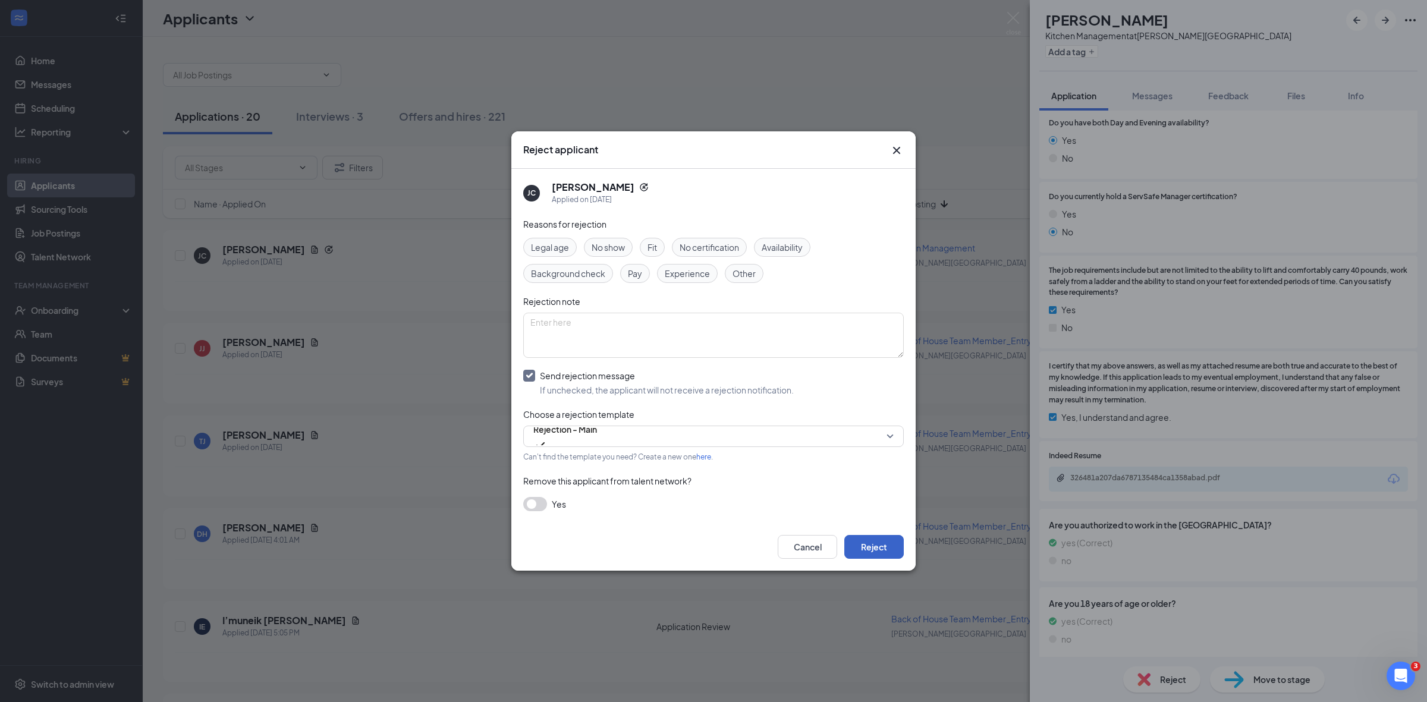
click at [872, 538] on button "Reject" at bounding box center [874, 547] width 59 height 24
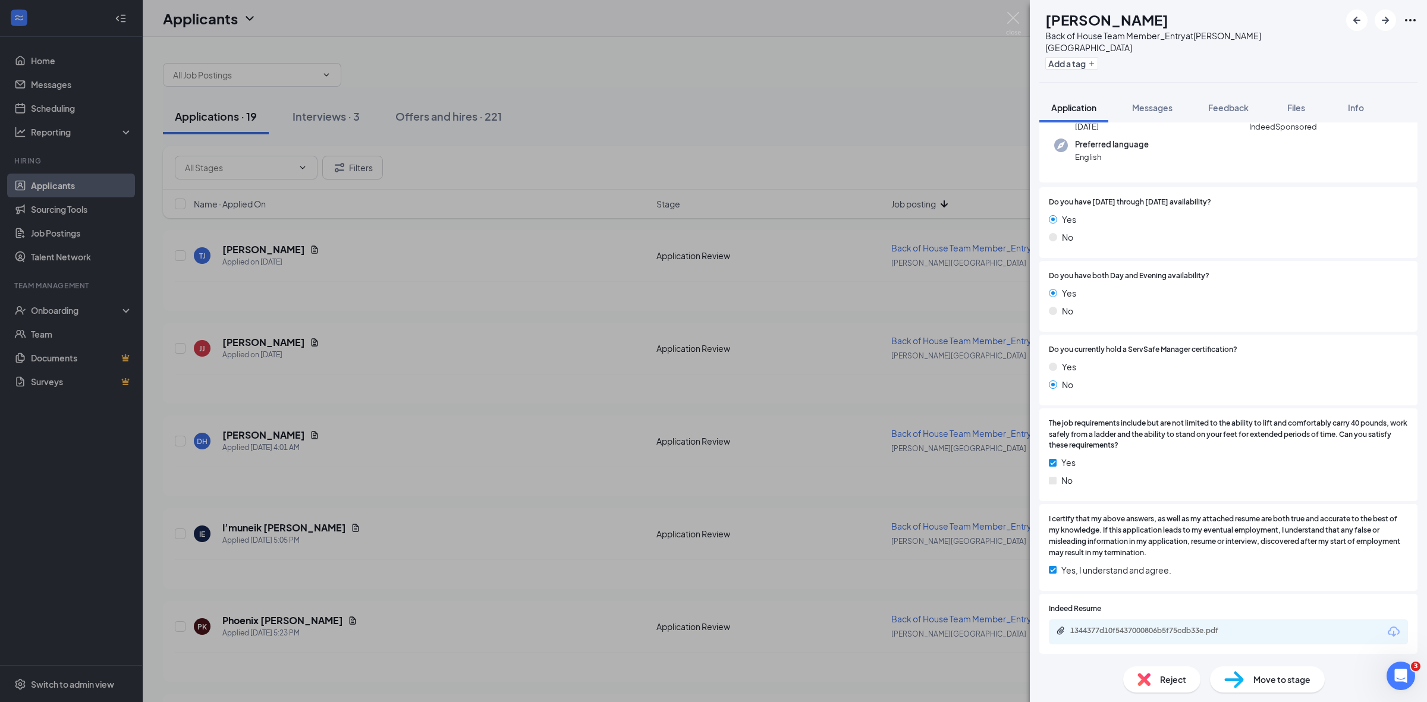
scroll to position [149, 0]
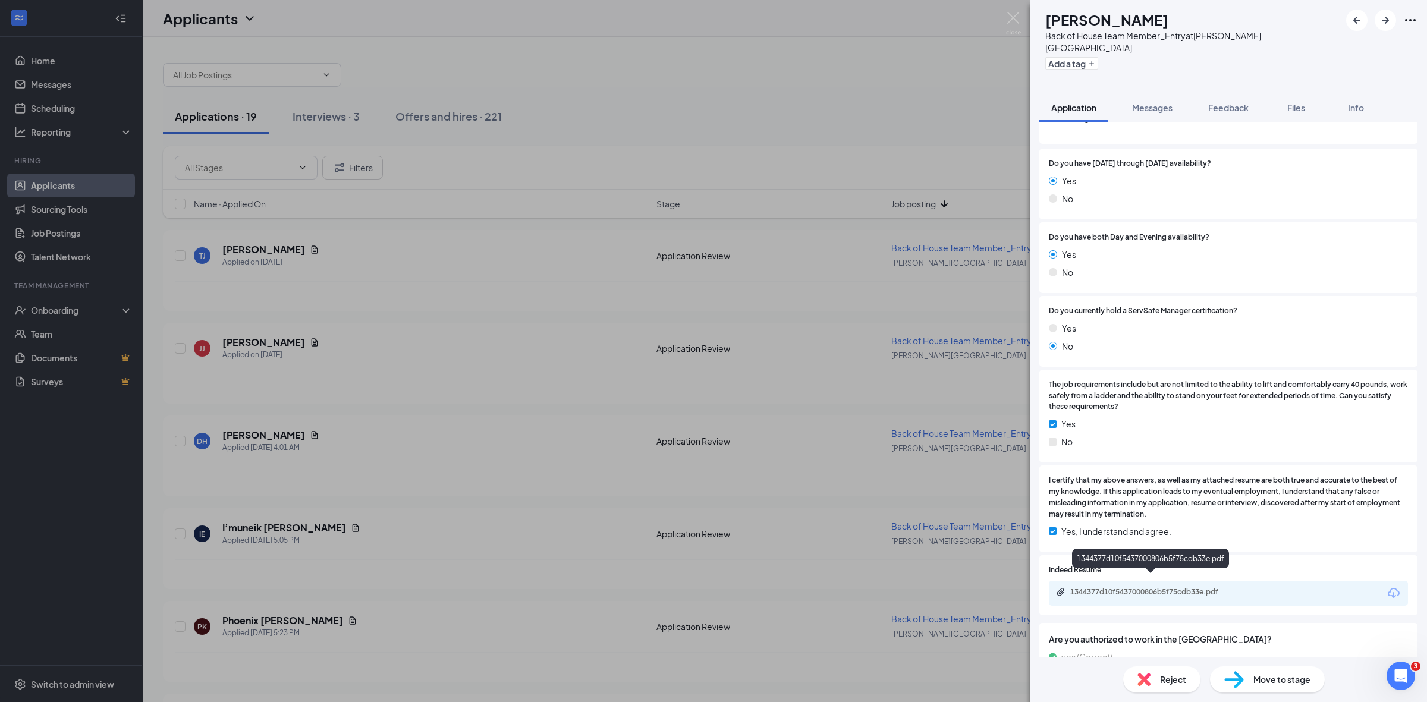
click at [1169, 588] on div "1344377d10f5437000806b5f75cdb33e.pdf" at bounding box center [1154, 593] width 167 height 10
click at [1166, 682] on span "Reject" at bounding box center [1173, 679] width 26 height 13
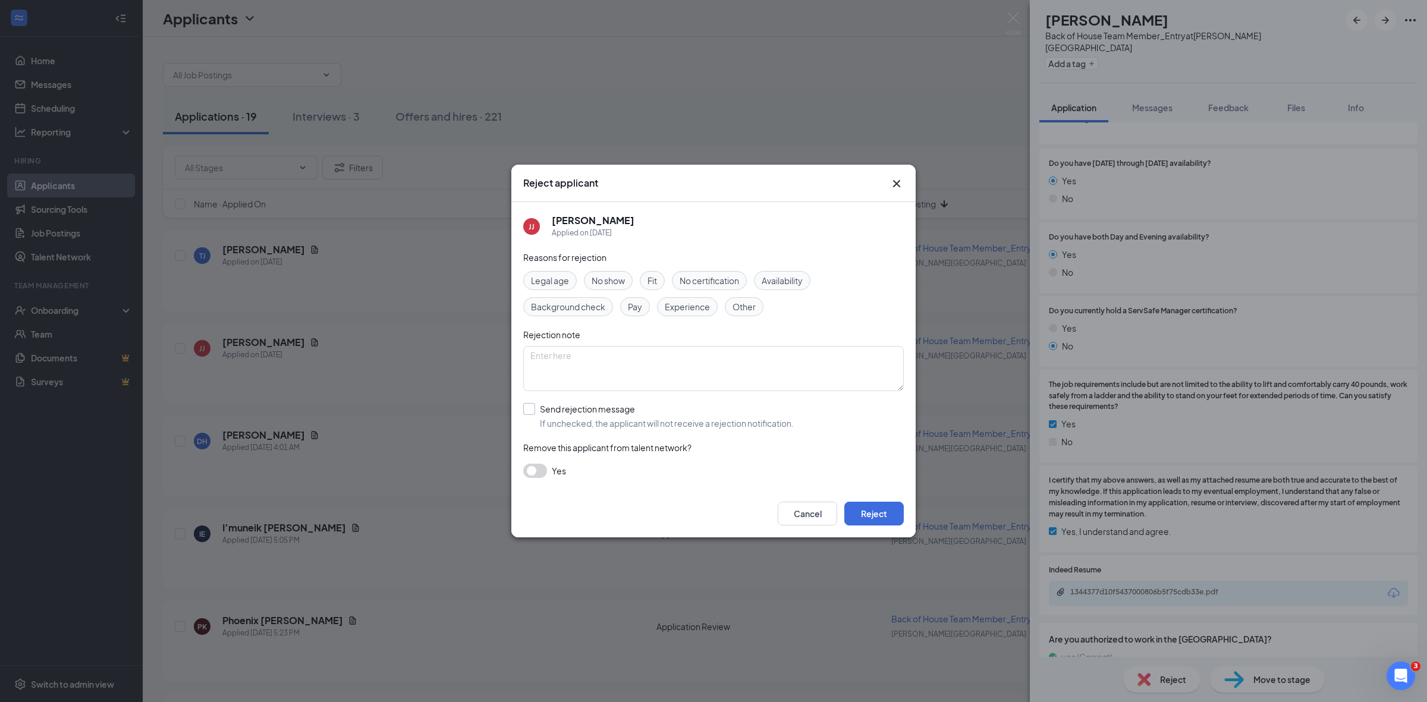
click at [533, 407] on input "Send rejection message If unchecked, the applicant will not receive a rejection…" at bounding box center [658, 416] width 271 height 26
checkbox input "true"
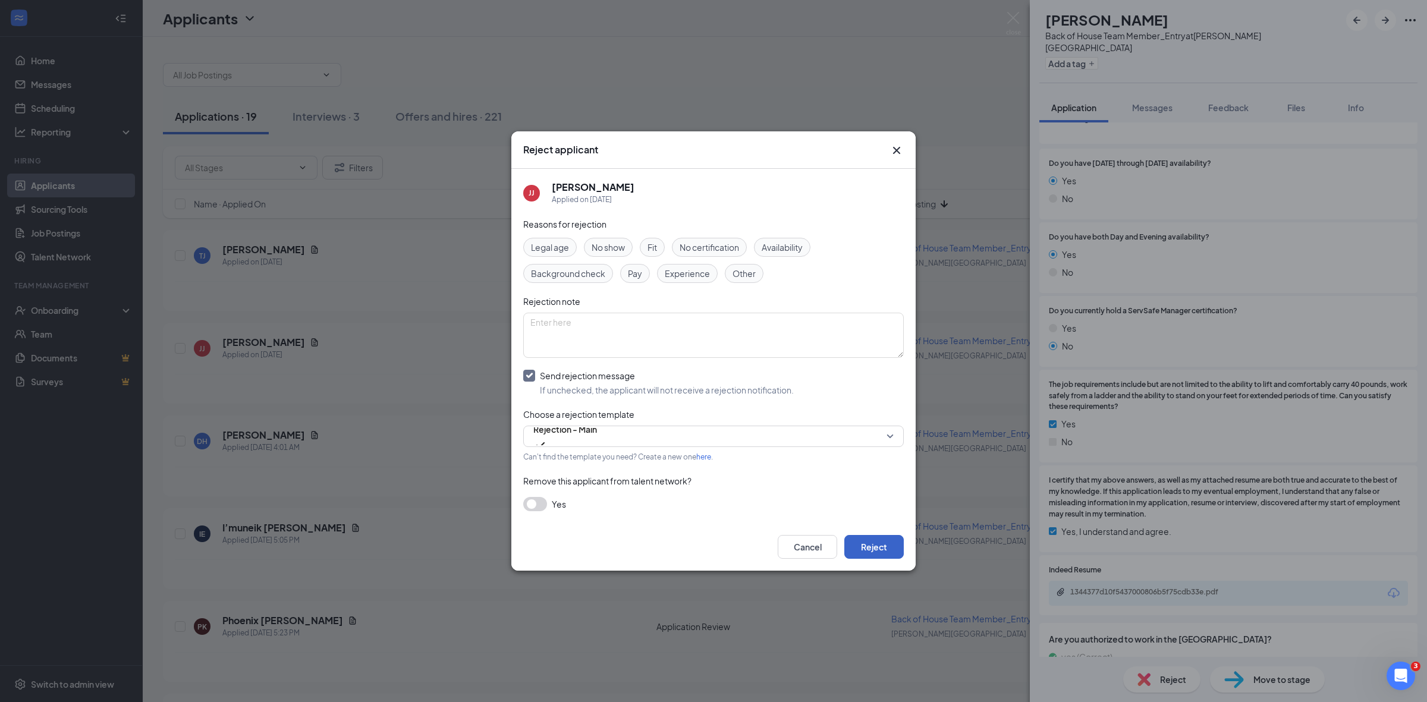
click at [878, 554] on button "Reject" at bounding box center [874, 547] width 59 height 24
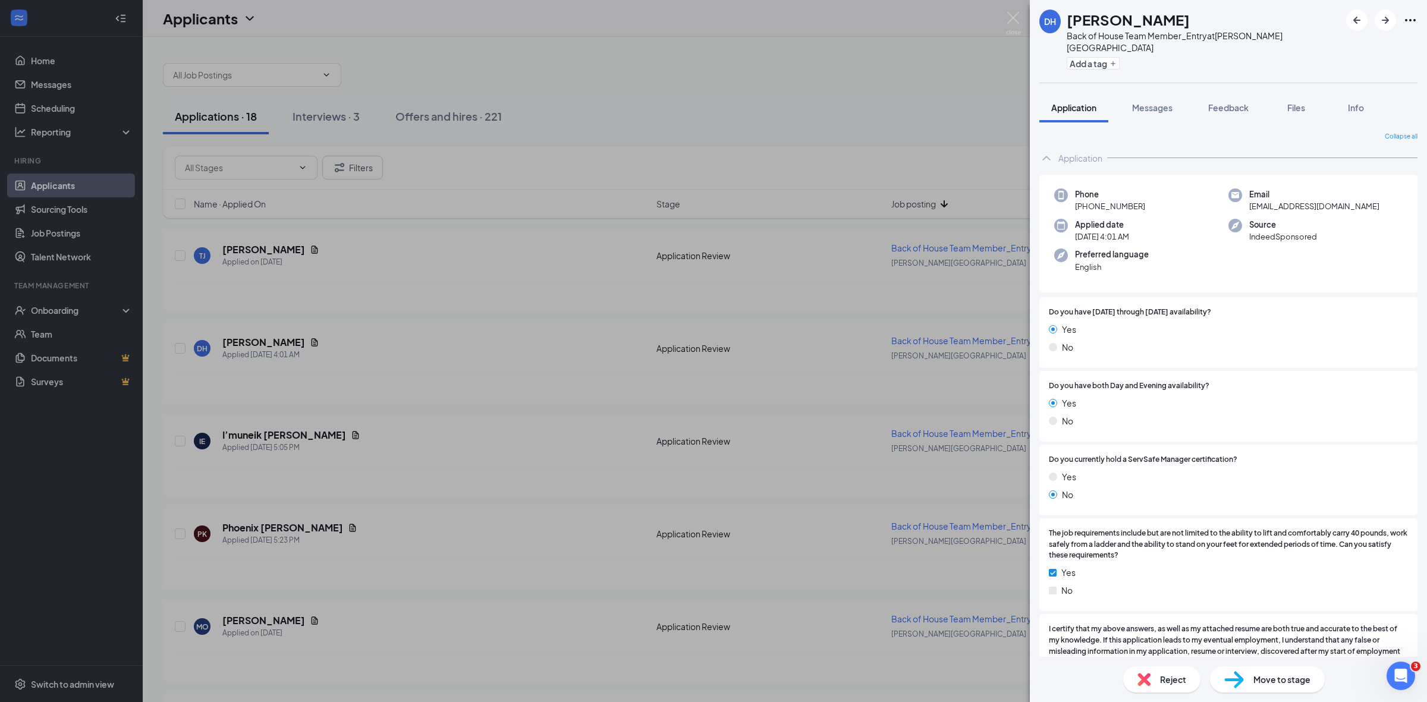
click at [919, 91] on div "DH [PERSON_NAME] Back of House Team Member_Entry at [PERSON_NAME][GEOGRAPHIC_DA…" at bounding box center [713, 351] width 1427 height 702
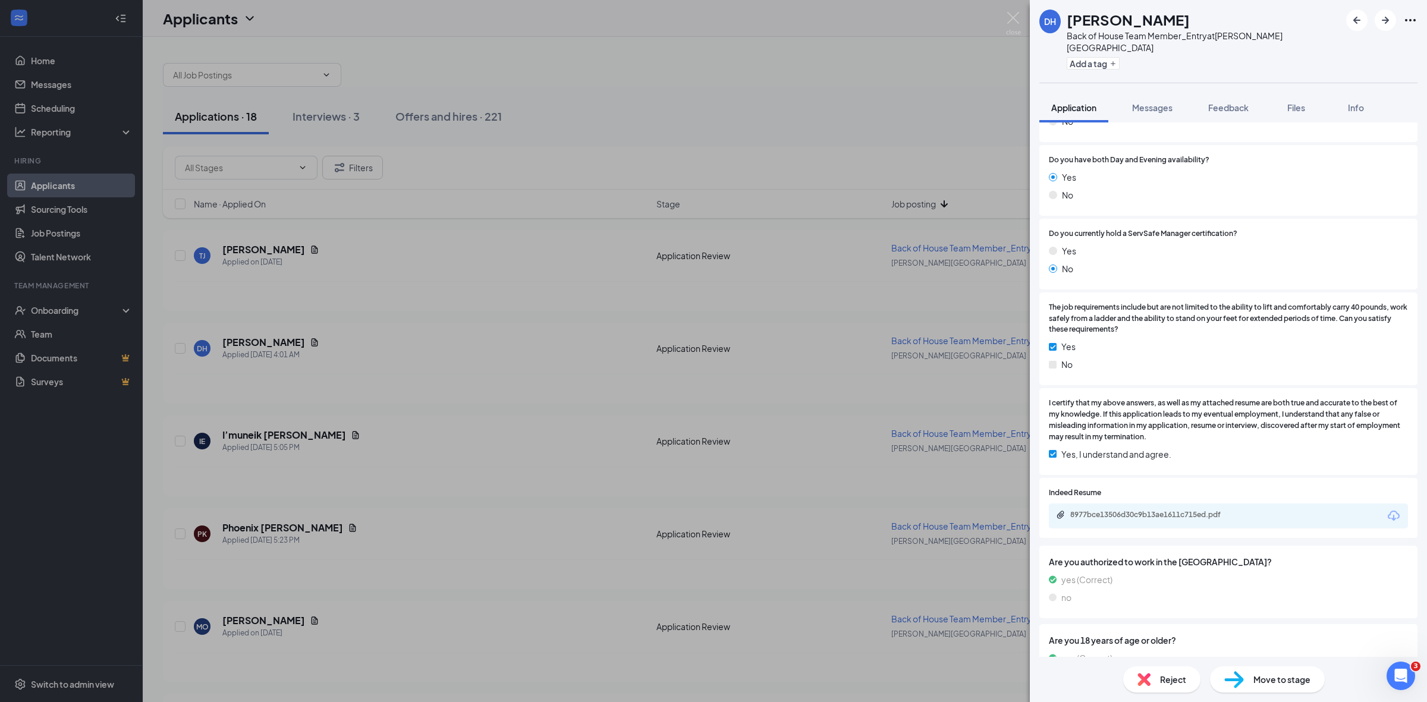
scroll to position [256, 0]
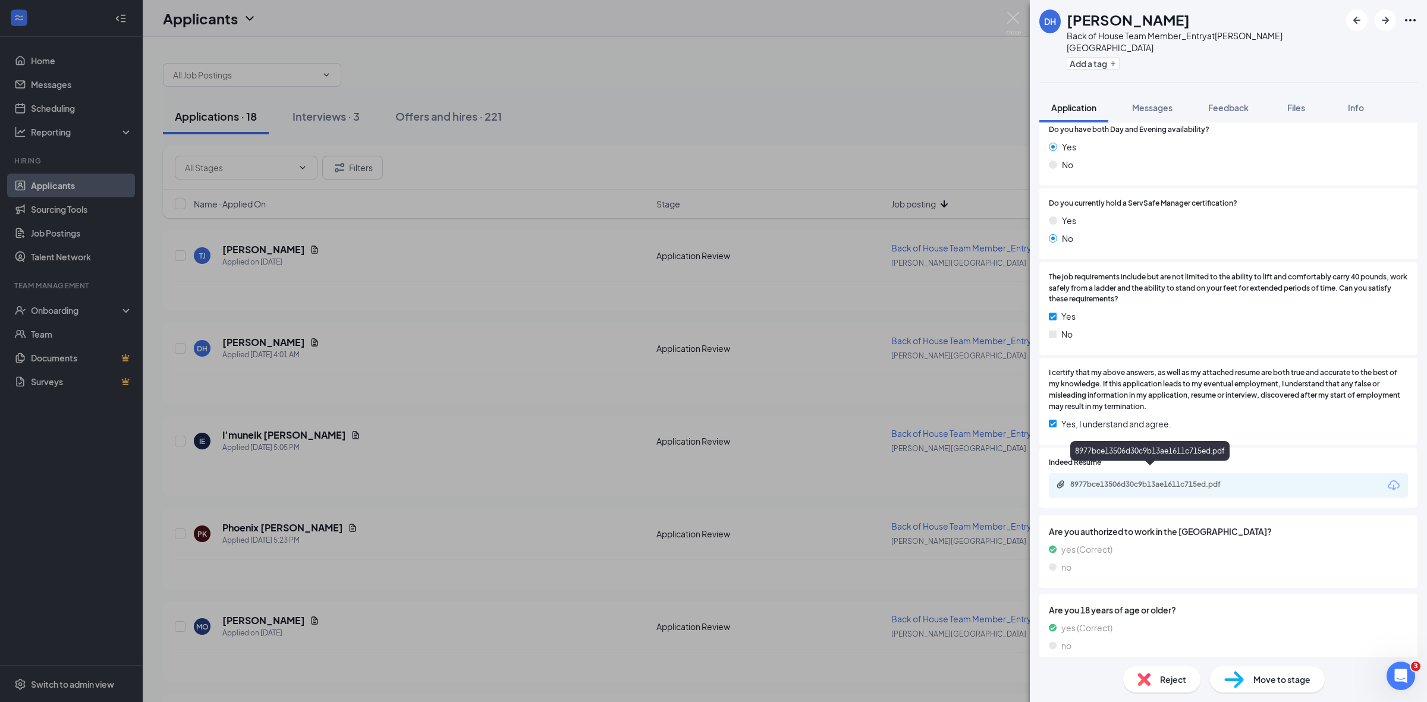
click at [1131, 480] on div "8977bce13506d30c9b13ae1611c715ed.pdf" at bounding box center [1154, 485] width 167 height 10
